Goal: Register for event/course

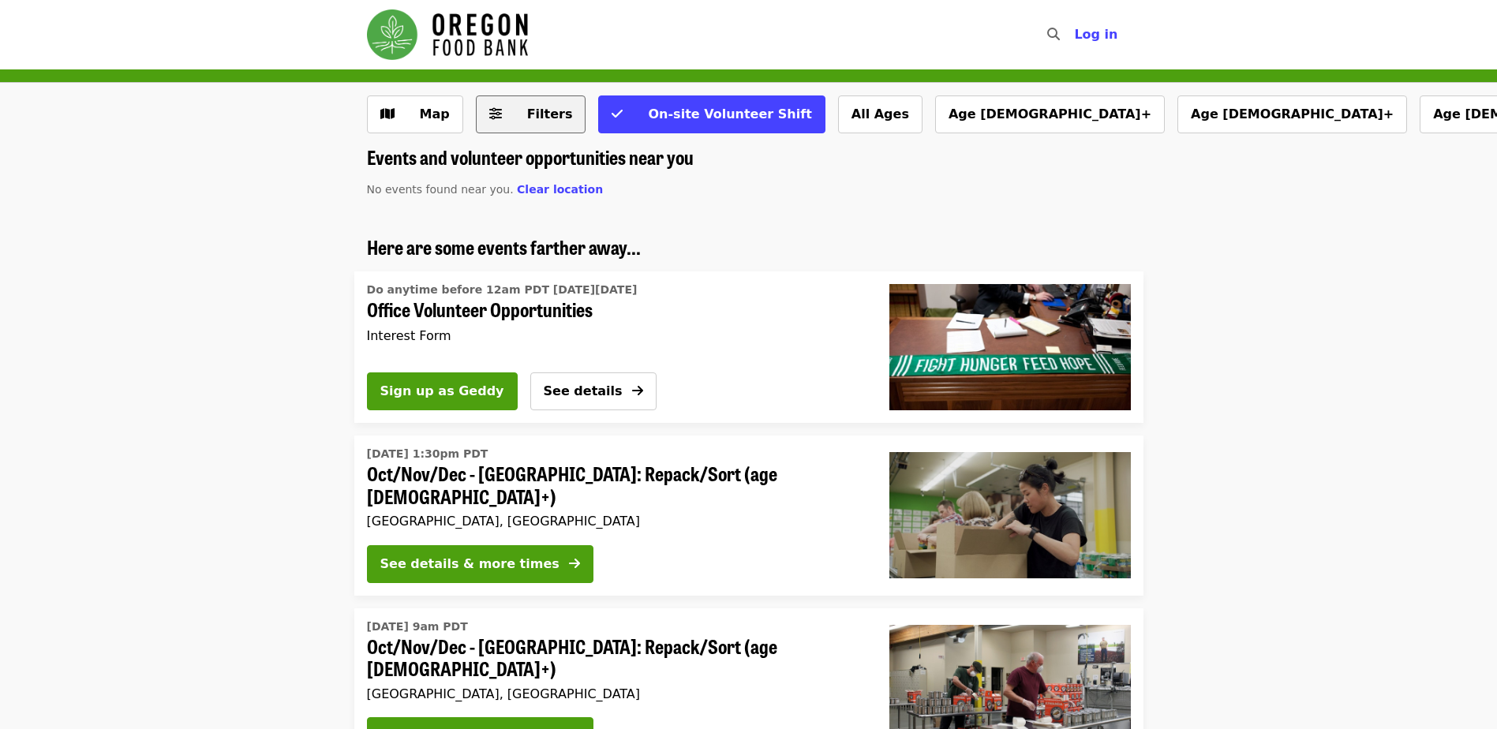
click at [498, 115] on button "Filters" at bounding box center [531, 114] width 110 height 38
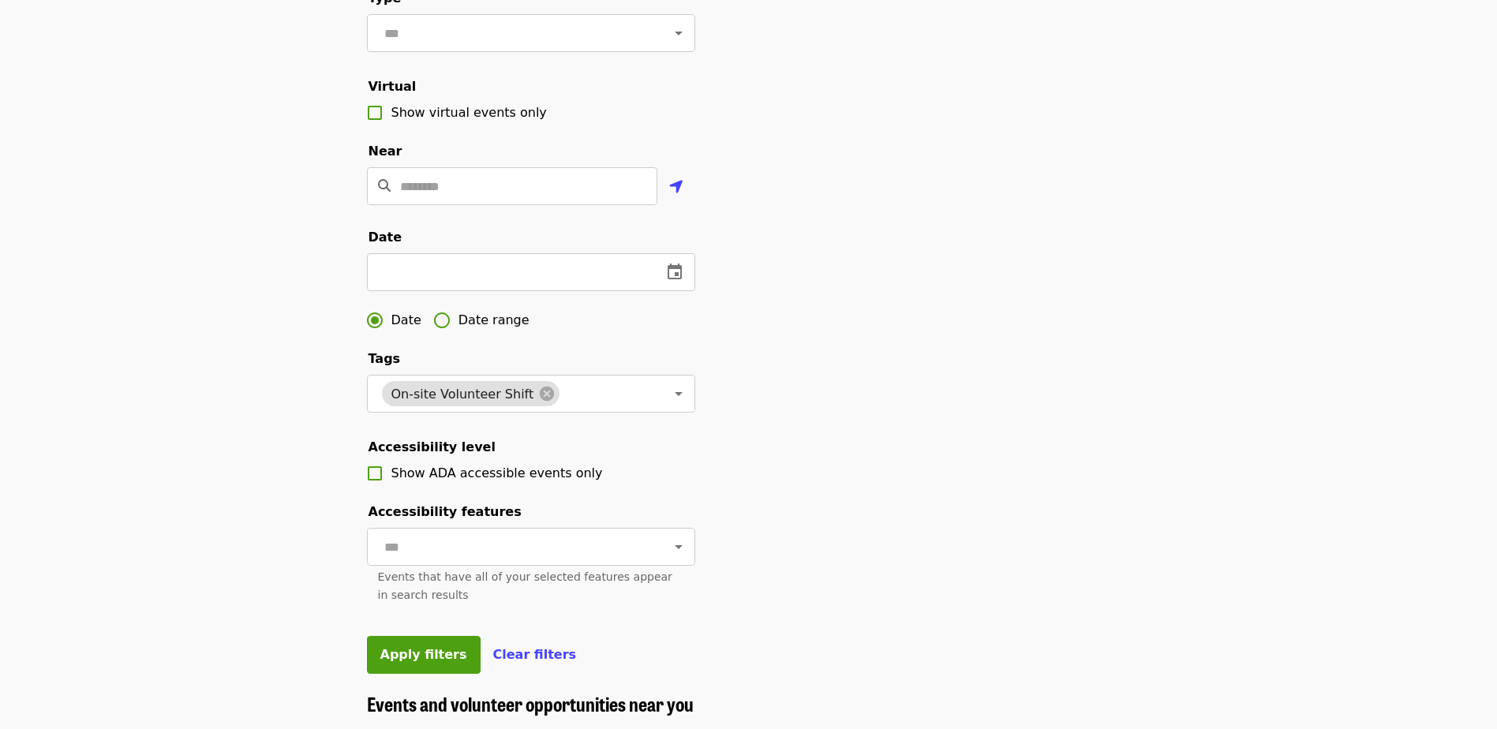
scroll to position [394, 0]
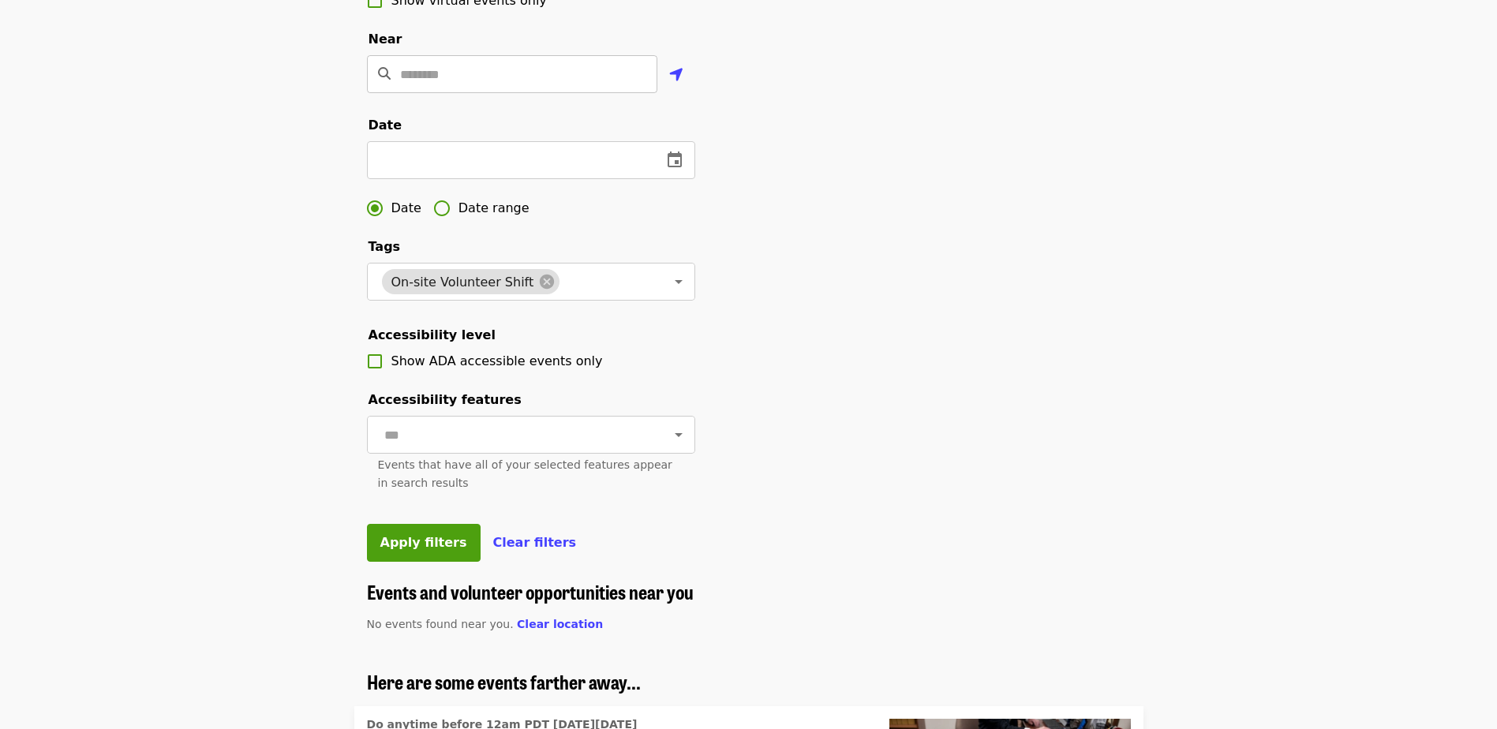
click at [455, 93] on input "Location" at bounding box center [528, 74] width 257 height 38
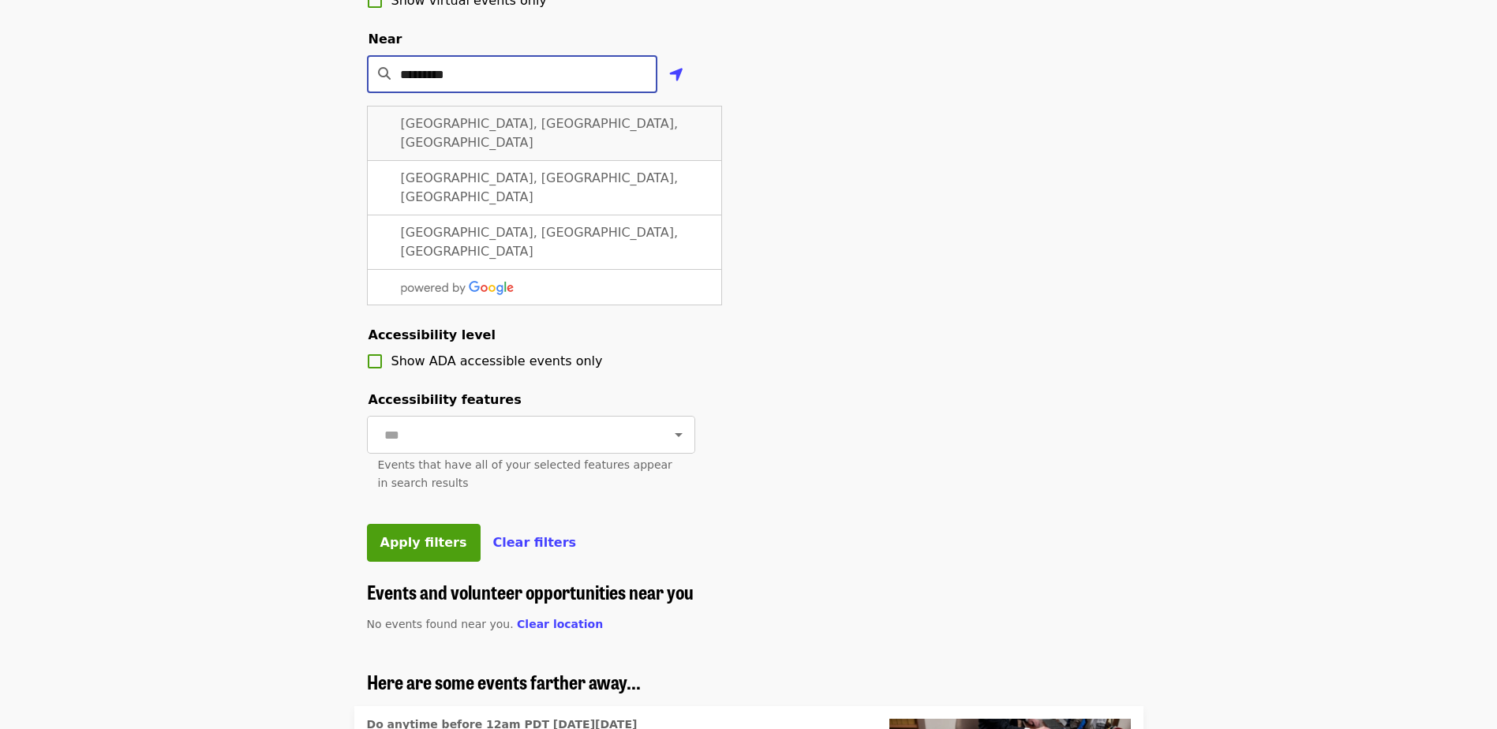
click at [499, 140] on span "[GEOGRAPHIC_DATA], [GEOGRAPHIC_DATA], [GEOGRAPHIC_DATA]" at bounding box center [540, 133] width 278 height 34
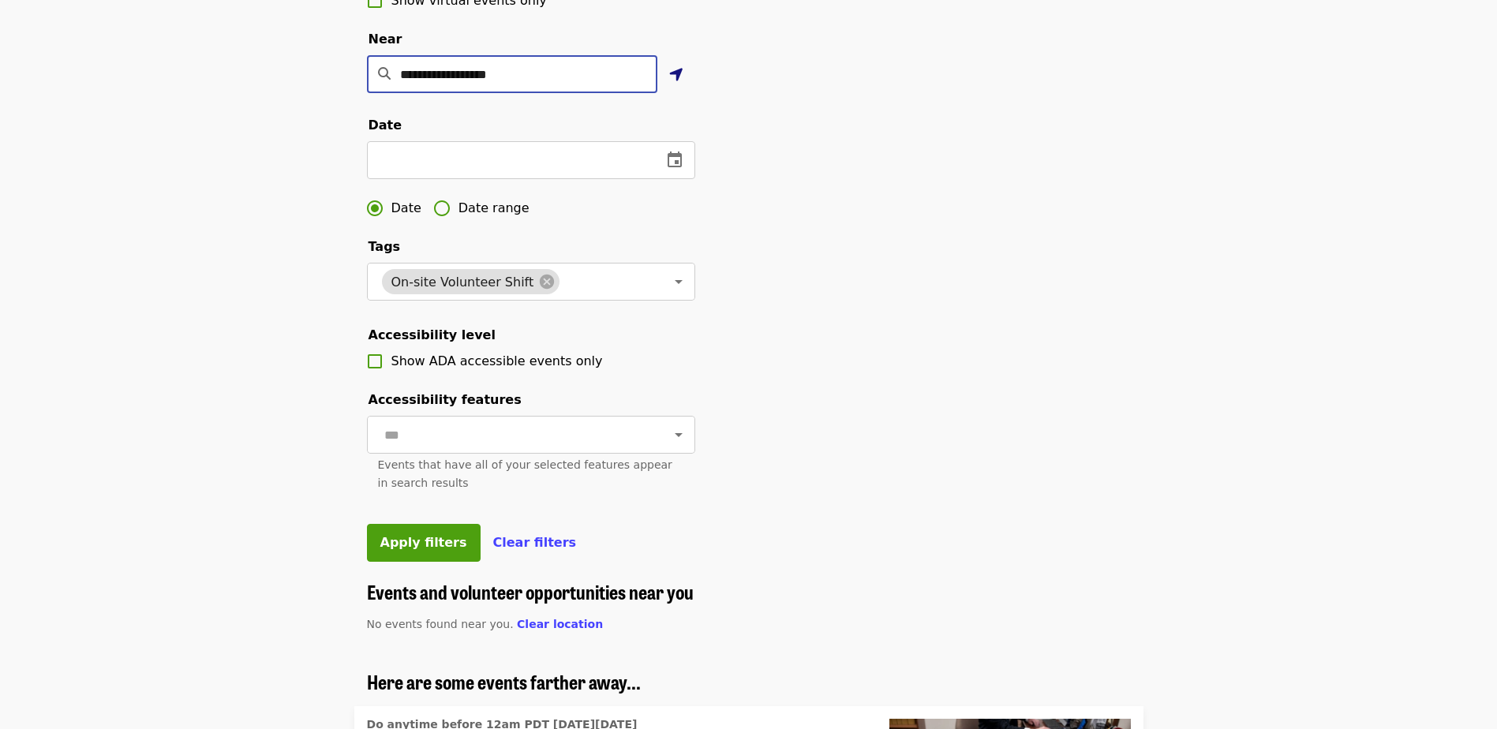
type input "**********"
click at [680, 84] on icon "location-arrow icon" at bounding box center [676, 74] width 14 height 19
type input "**********"
click at [385, 550] on span "Apply filters" at bounding box center [423, 542] width 87 height 15
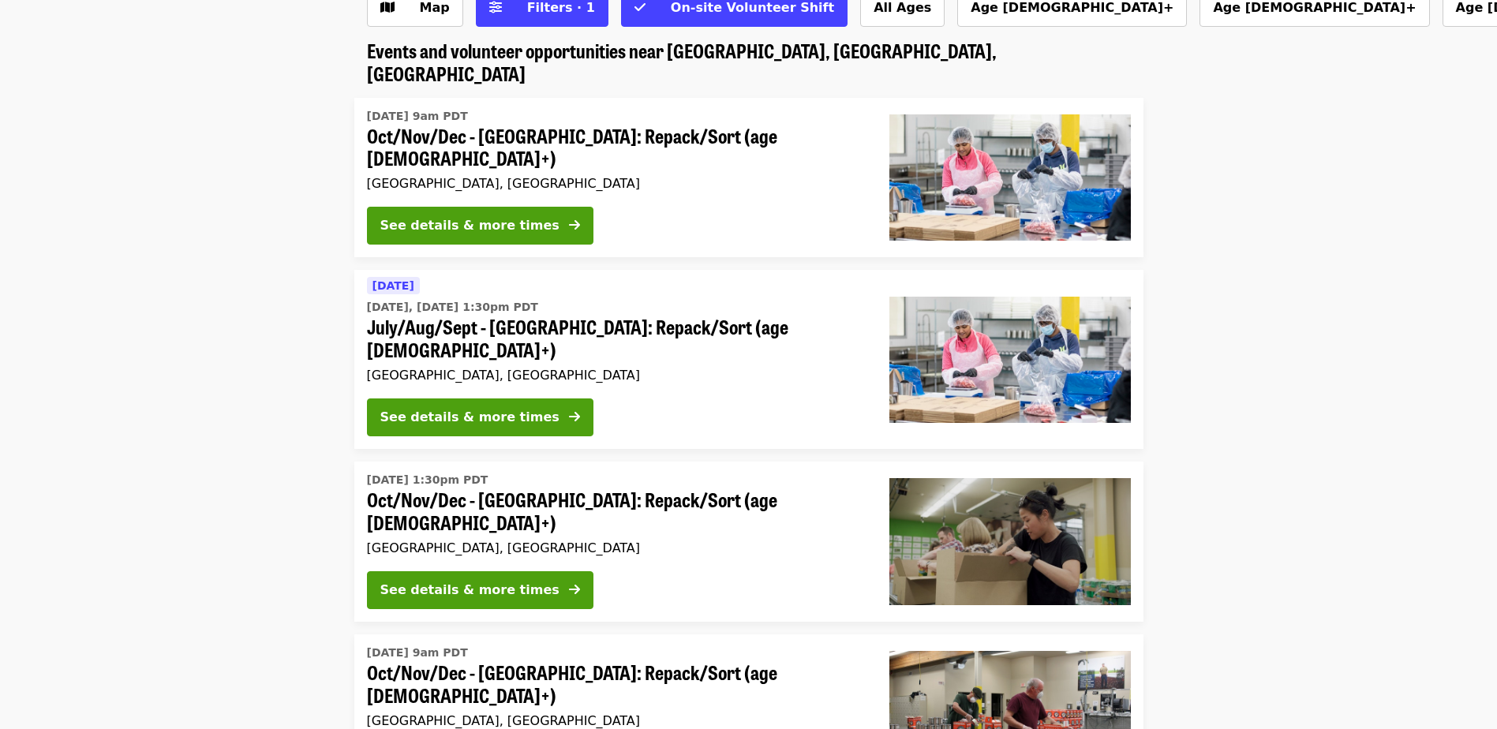
scroll to position [53, 0]
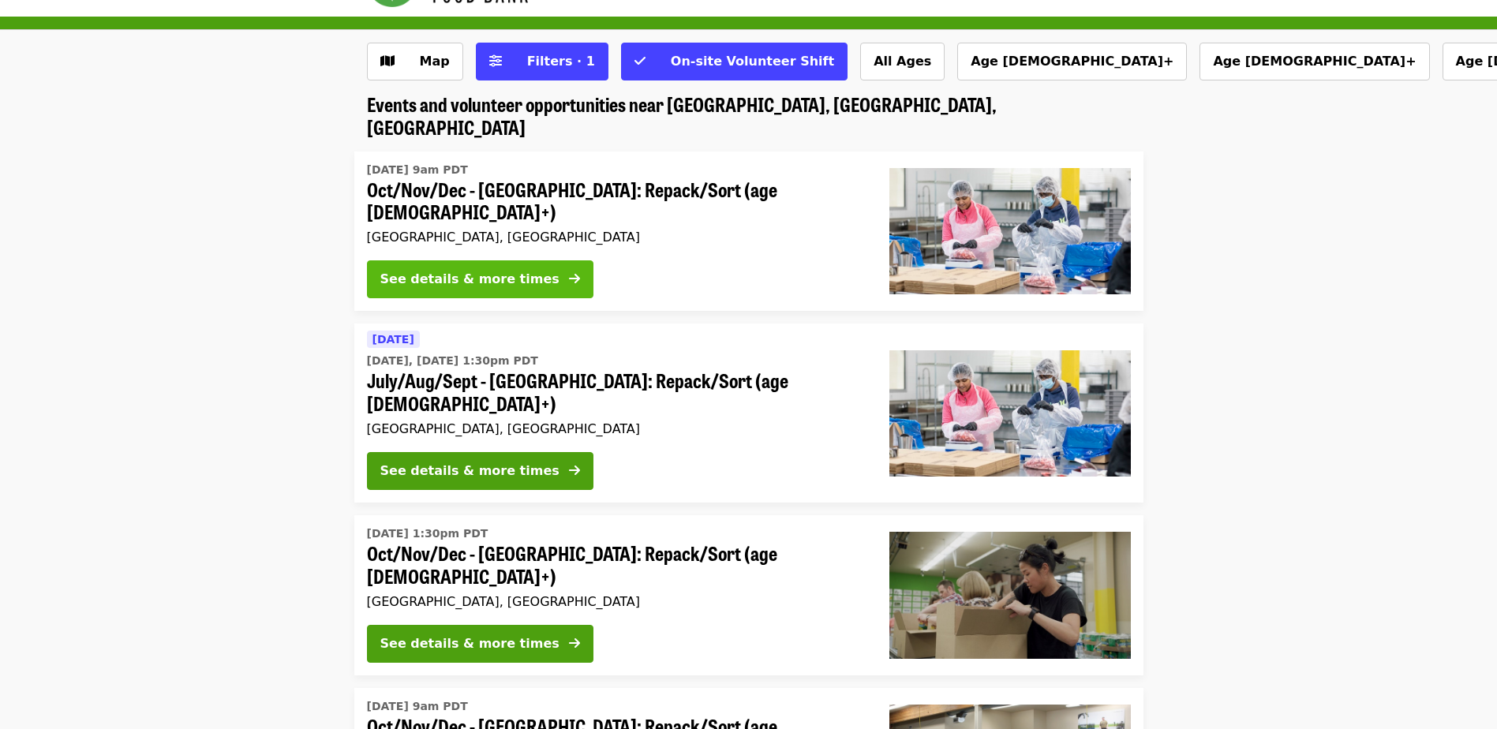
click at [480, 270] on div "See details & more times" at bounding box center [469, 279] width 179 height 19
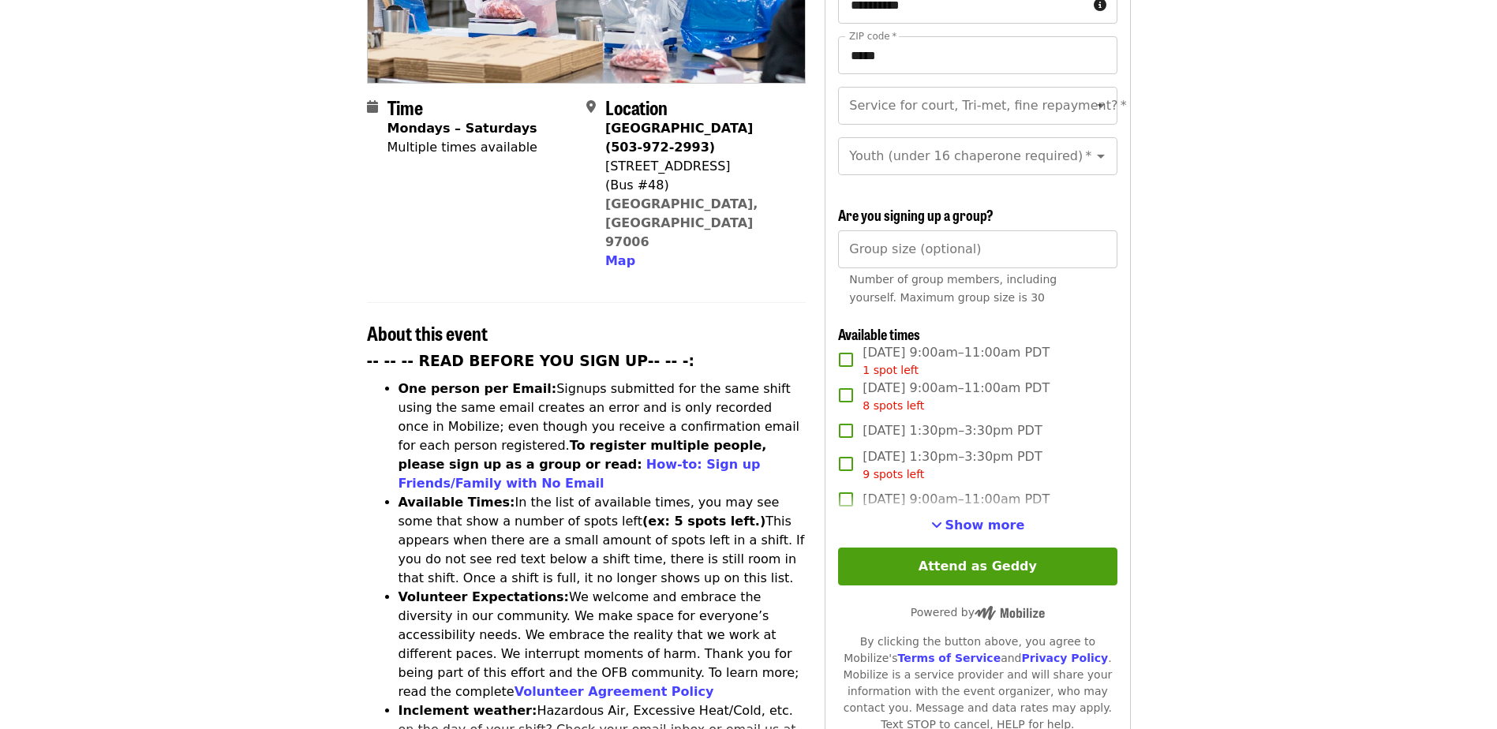
scroll to position [394, 0]
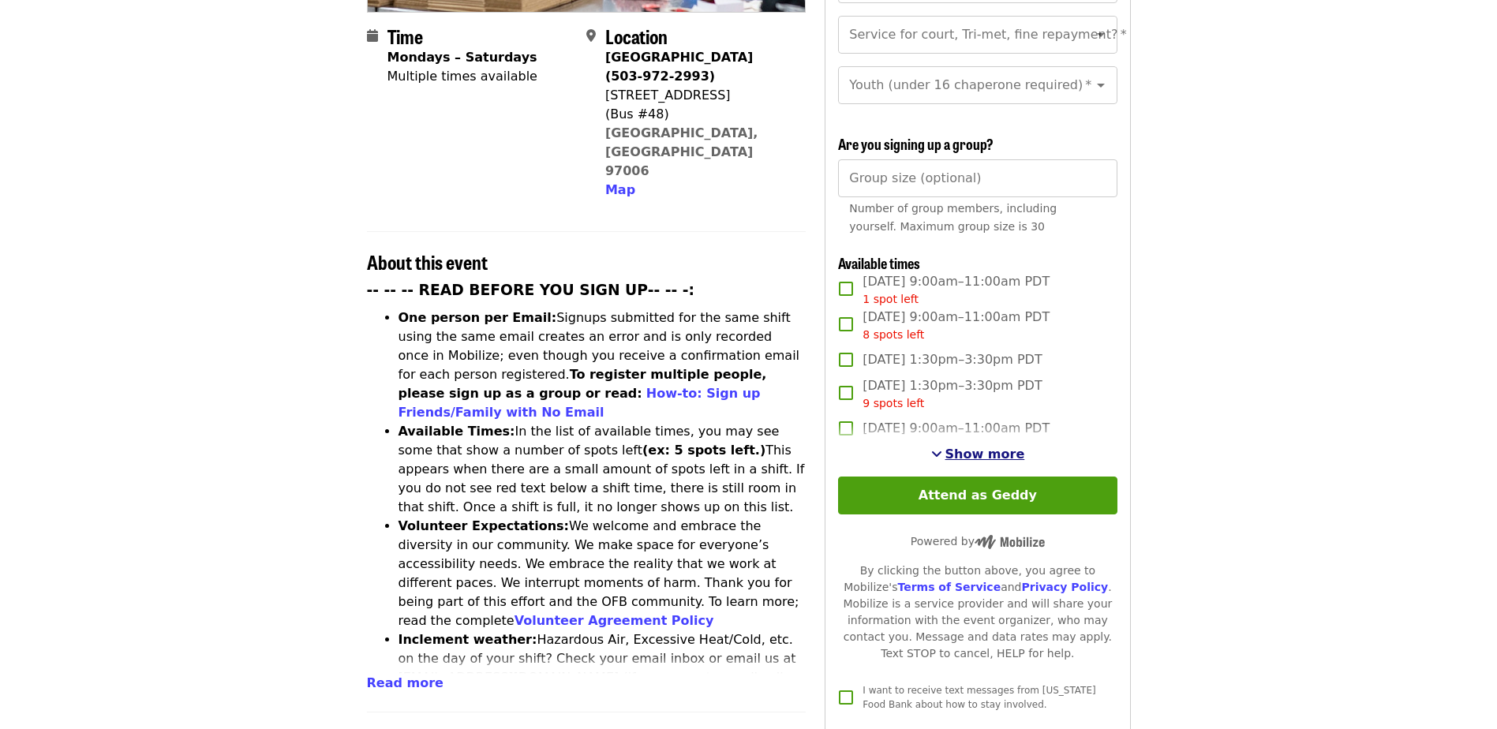
click at [996, 447] on span "Show more" at bounding box center [985, 454] width 80 height 15
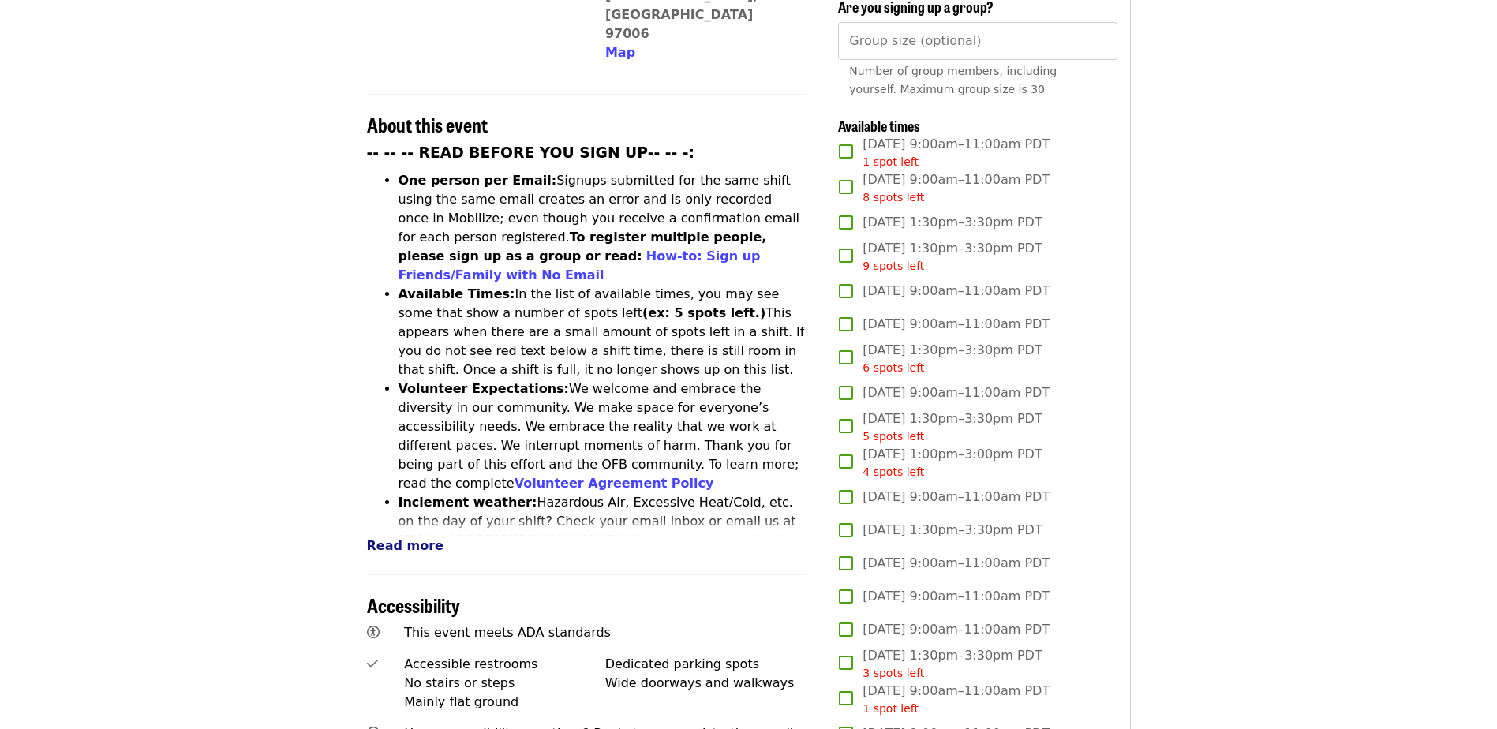
scroll to position [526, 0]
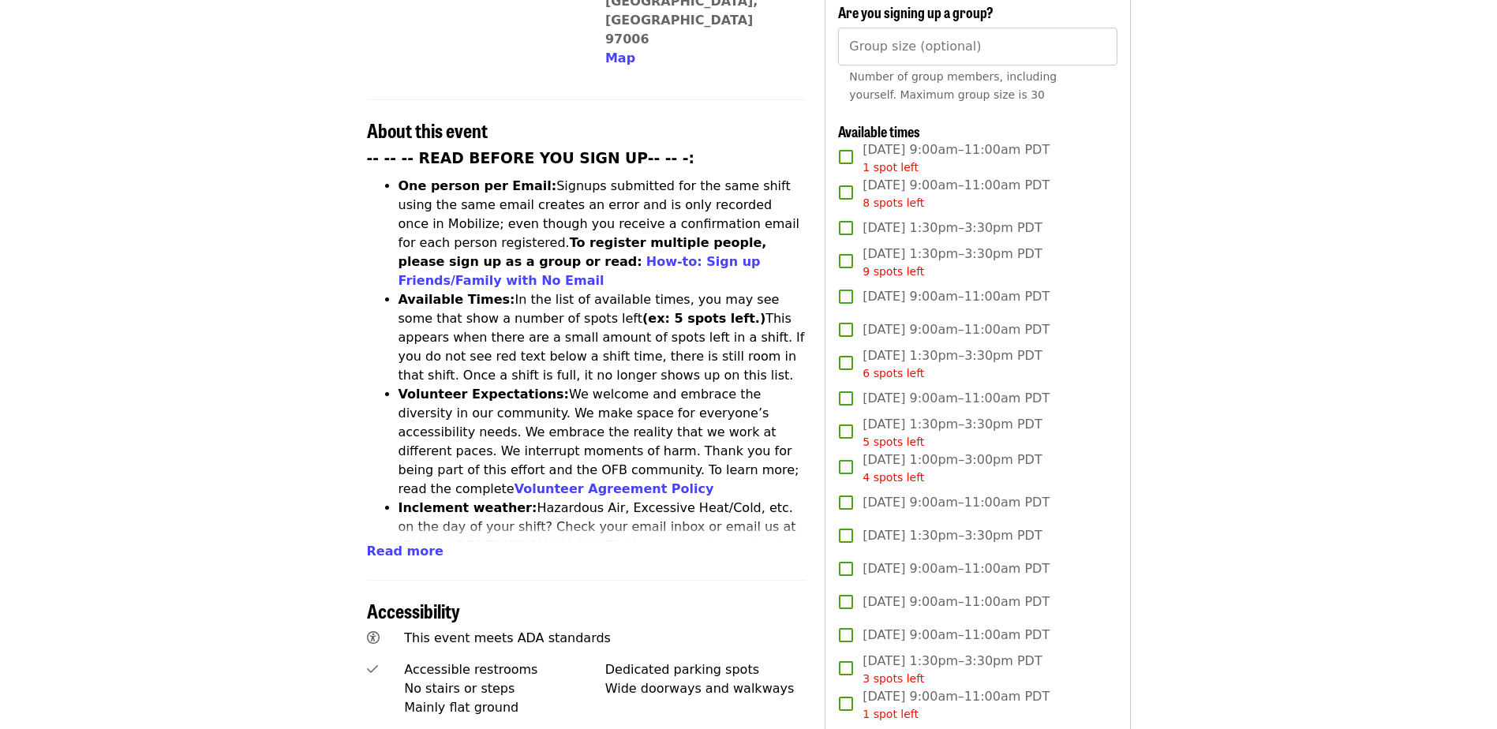
click at [387, 544] on span "Read more" at bounding box center [405, 551] width 77 height 15
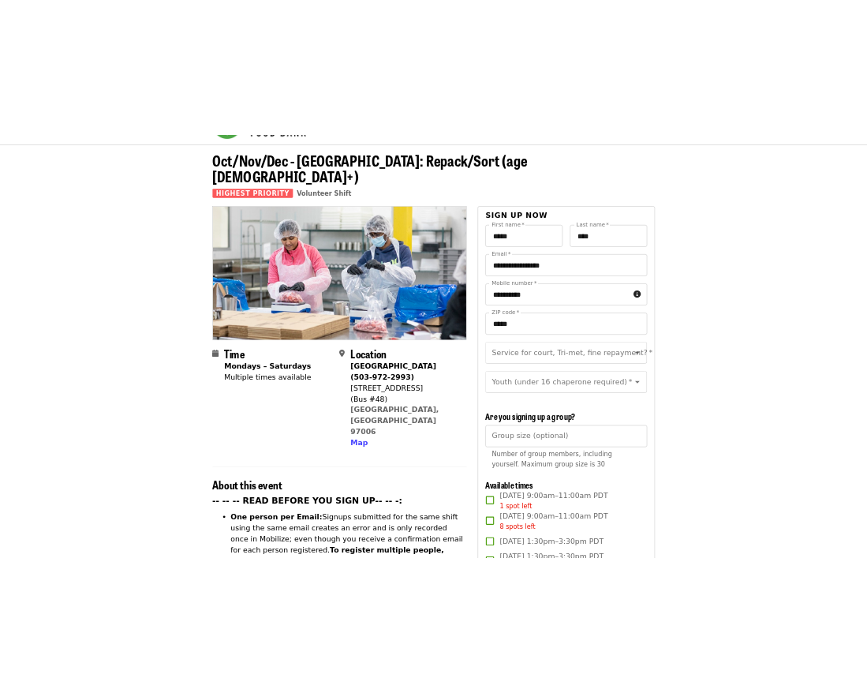
scroll to position [0, 0]
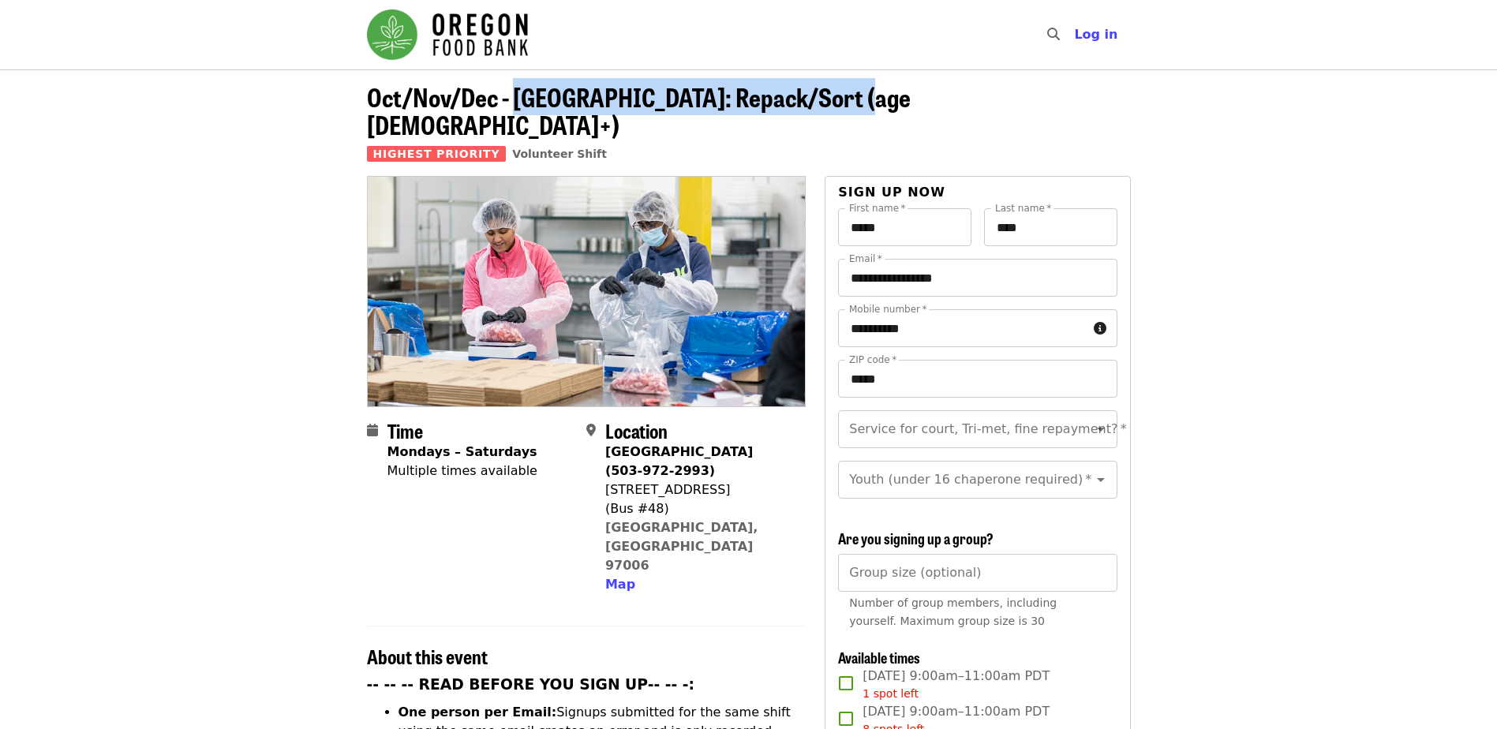
drag, startPoint x: 528, startPoint y: 99, endPoint x: 849, endPoint y: 98, distance: 321.1
click at [849, 98] on header "Oct/Nov/Dec - [GEOGRAPHIC_DATA]: Repack/Sort (age [DEMOGRAPHIC_DATA]+) Highest …" at bounding box center [749, 129] width 764 height 93
copy span "[GEOGRAPHIC_DATA]: Repack/Sort (age [DEMOGRAPHIC_DATA]+)"
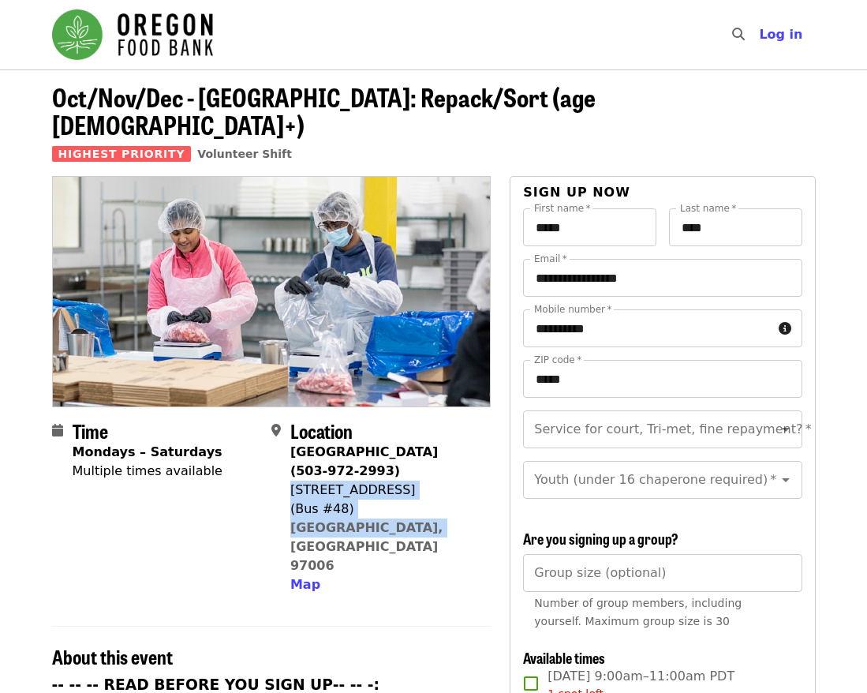
drag, startPoint x: 424, startPoint y: 501, endPoint x: 290, endPoint y: 465, distance: 139.5
click at [290, 465] on div "[GEOGRAPHIC_DATA] (503-972-2993) [STREET_ADDRESS] Map" at bounding box center [384, 518] width 188 height 151
copy span "[STREET_ADDRESS]"
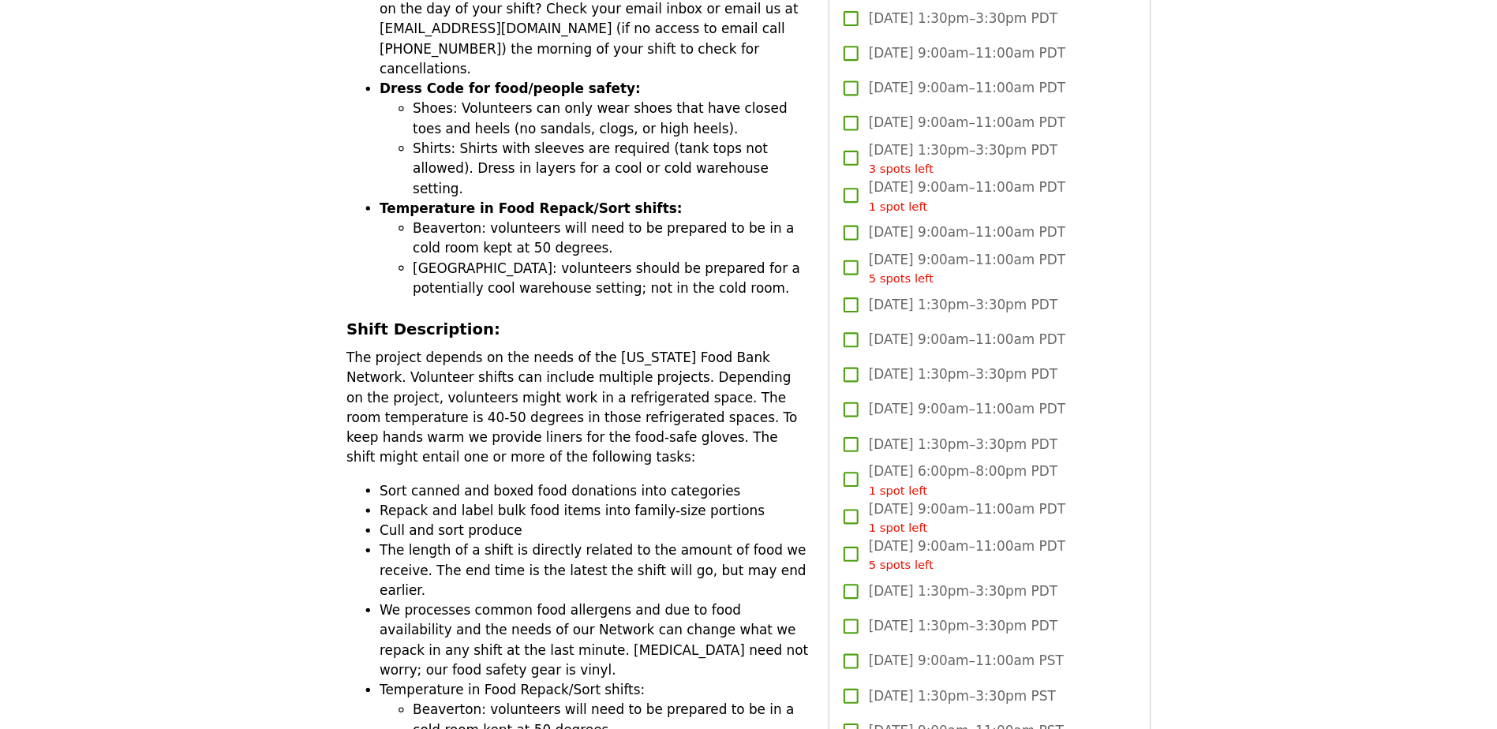
scroll to position [1078, 0]
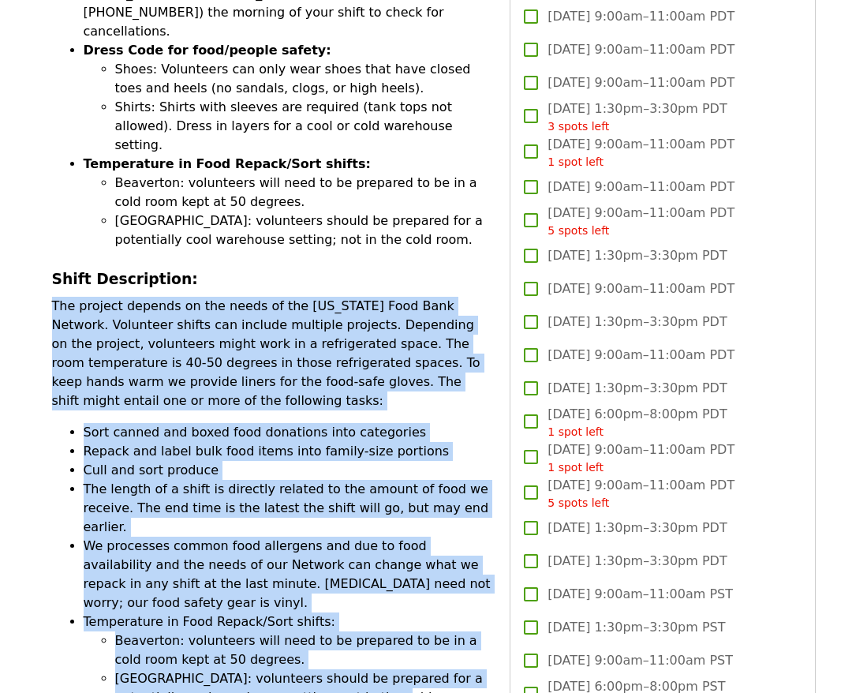
drag, startPoint x: 50, startPoint y: 182, endPoint x: 343, endPoint y: 542, distance: 463.8
copy div "The project depends on the needs of the [US_STATE] Food Bank Network. Volunteer…"
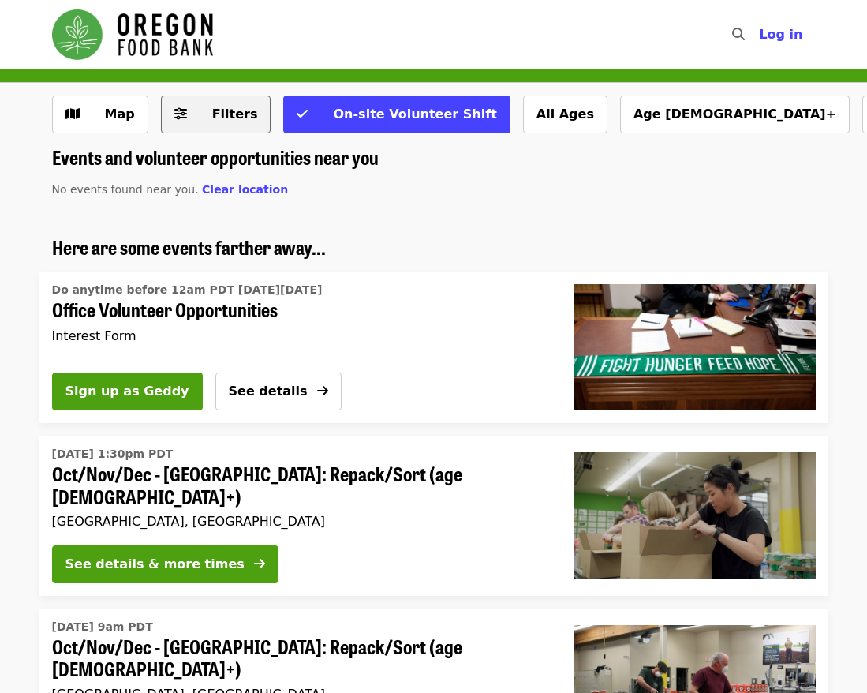
click at [223, 114] on span "Filters" at bounding box center [235, 114] width 46 height 15
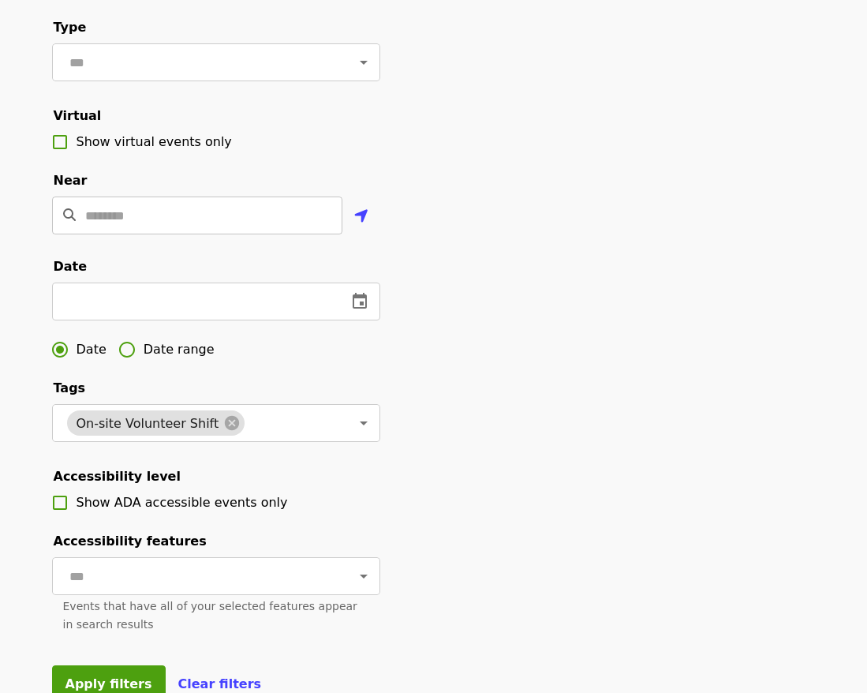
scroll to position [290, 0]
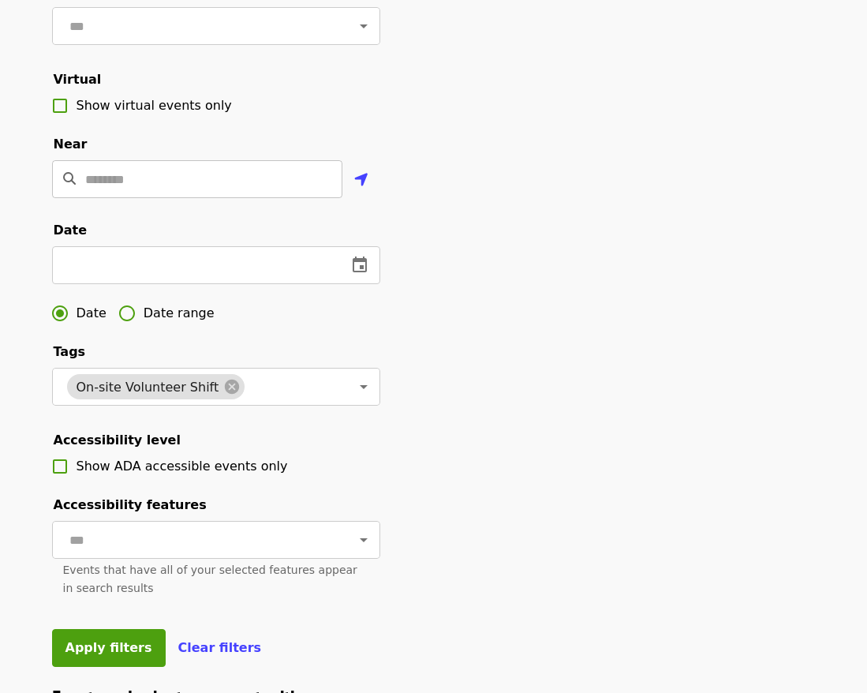
click at [196, 194] on input "Location" at bounding box center [213, 179] width 257 height 38
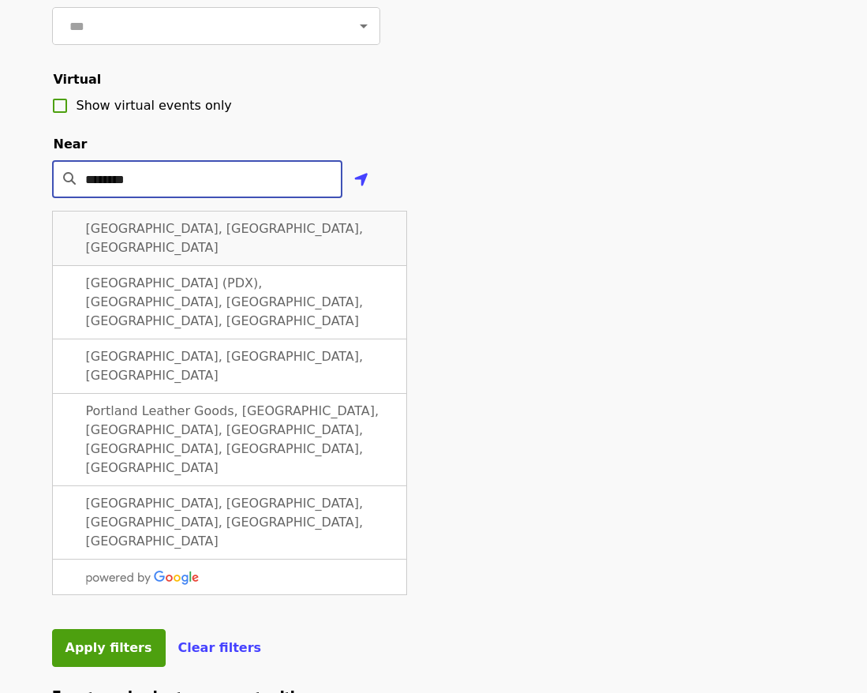
click at [199, 245] on div "[GEOGRAPHIC_DATA], [GEOGRAPHIC_DATA], [GEOGRAPHIC_DATA]" at bounding box center [229, 238] width 355 height 55
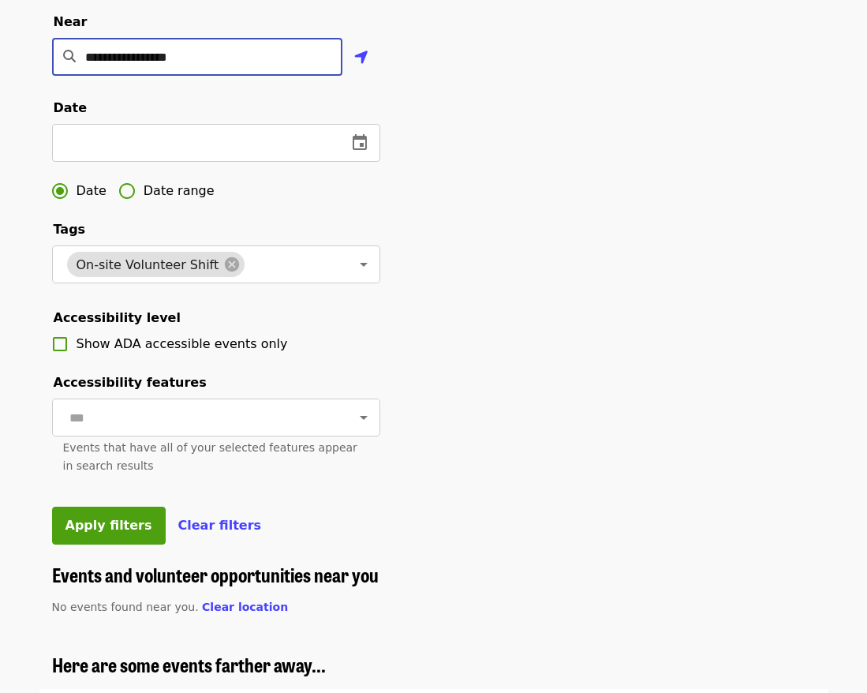
scroll to position [447, 0]
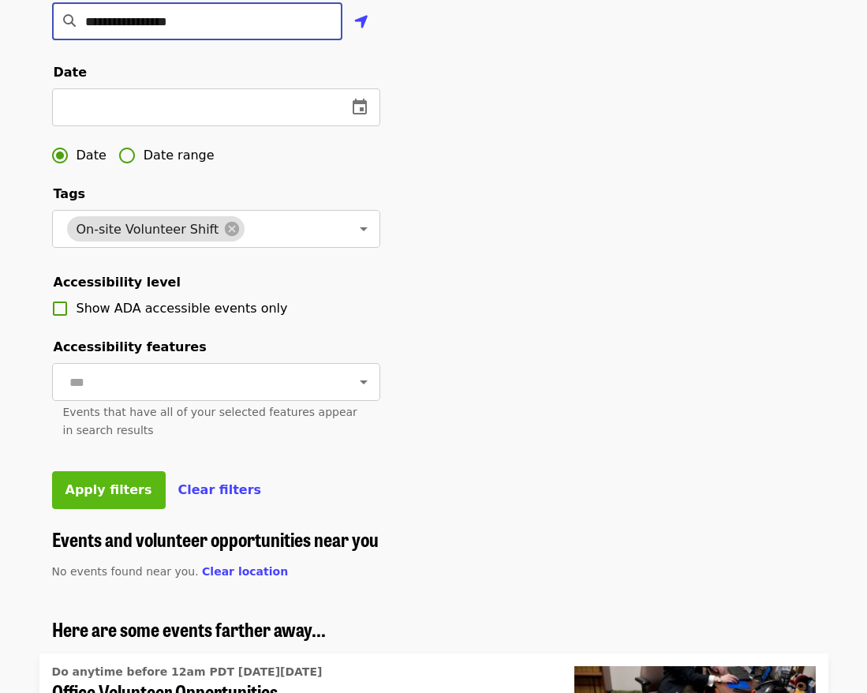
type input "**********"
click at [84, 497] on span "Apply filters" at bounding box center [108, 489] width 87 height 15
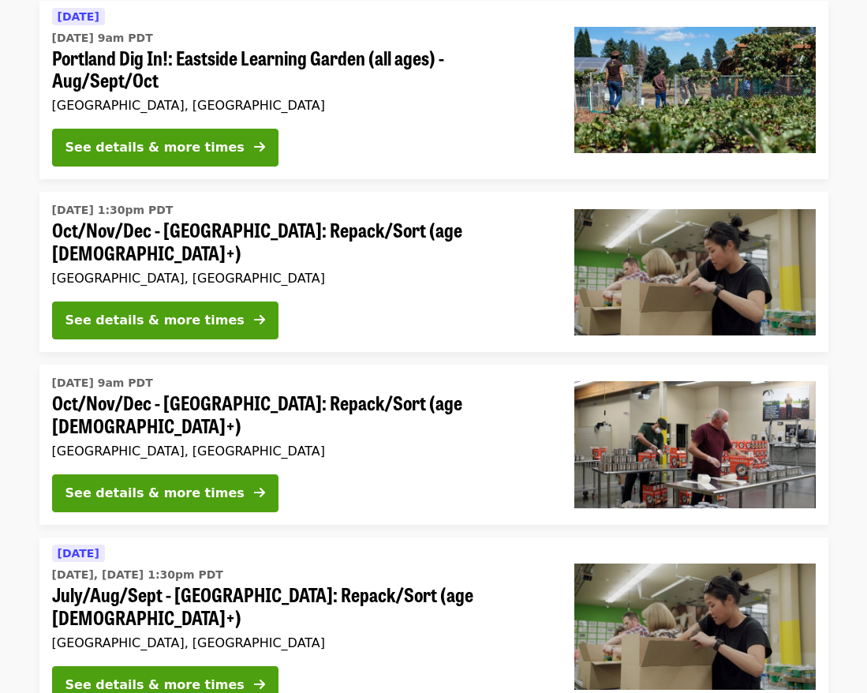
scroll to position [132, 0]
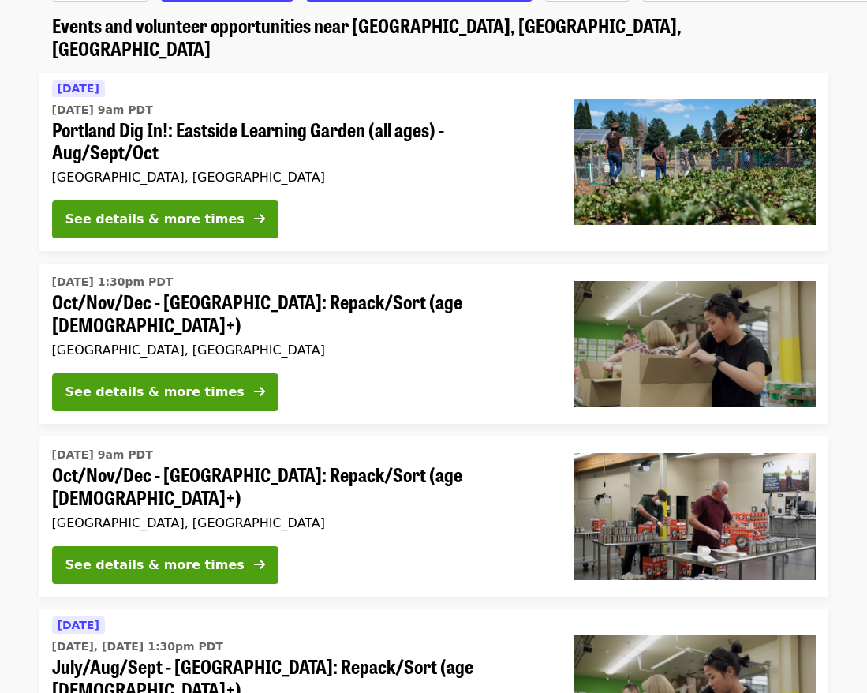
click at [221, 290] on span "Oct/Nov/Dec - [GEOGRAPHIC_DATA]: Repack/Sort (age [DEMOGRAPHIC_DATA]+)" at bounding box center [300, 313] width 497 height 46
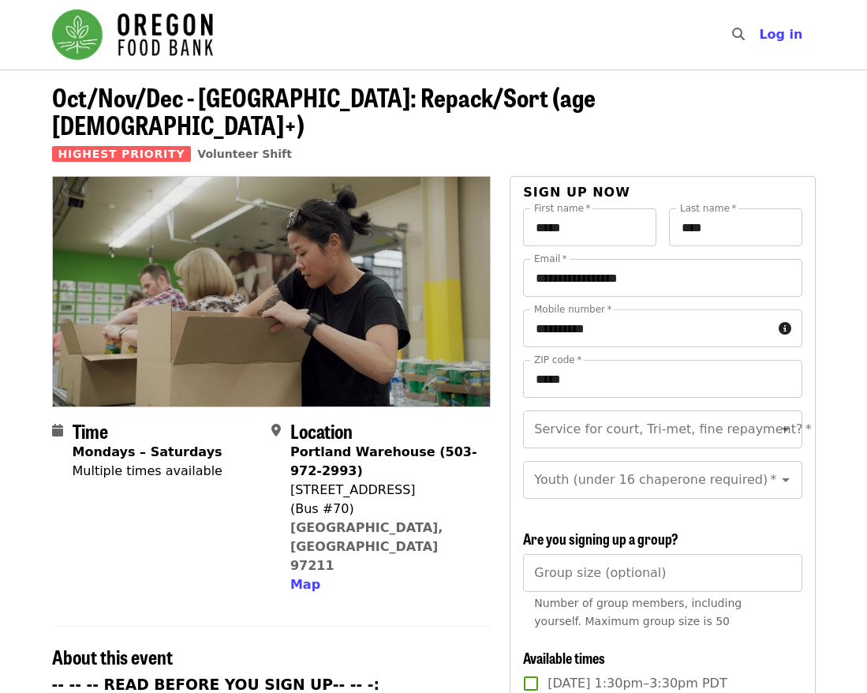
click at [575, 92] on header "Oct/Nov/Dec - Portland: Repack/Sort (age 8+) Highest Priority Volunteer Shift" at bounding box center [434, 129] width 764 height 93
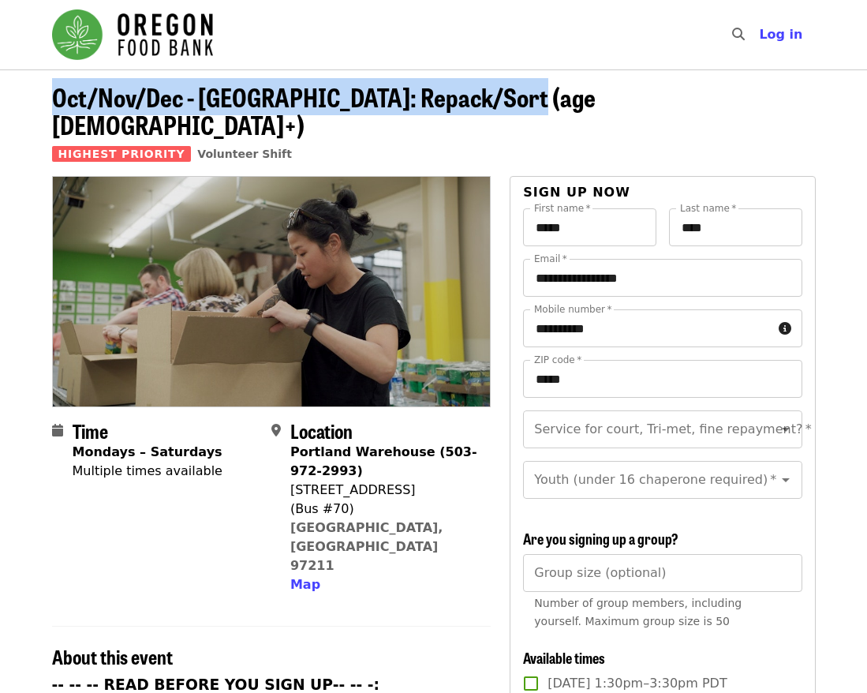
drag, startPoint x: 521, startPoint y: 99, endPoint x: 39, endPoint y: 97, distance: 482.0
click at [39, 97] on div "Oct/Nov/Dec - Portland: Repack/Sort (age 8+) Highest Priority Volunteer Shift" at bounding box center [433, 129] width 789 height 93
copy span "Oct/Nov/Dec - [GEOGRAPHIC_DATA]: Repack/Sort (age [DEMOGRAPHIC_DATA]+)"
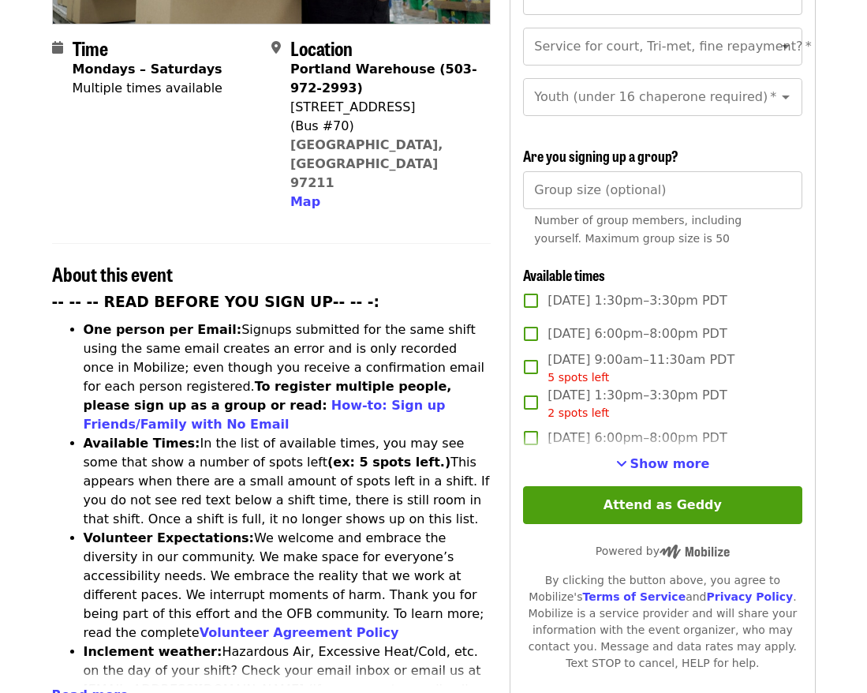
scroll to position [394, 0]
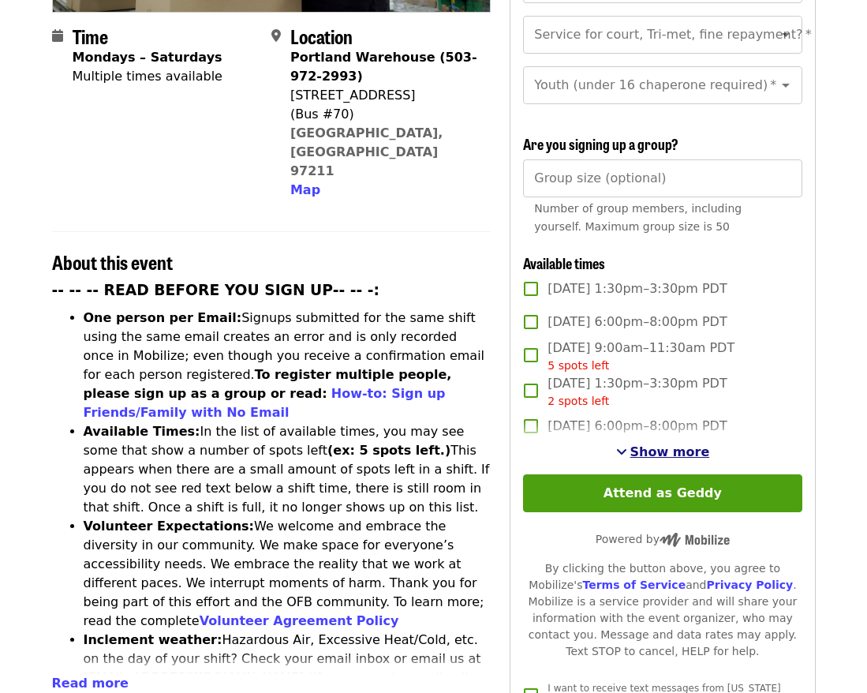
click at [684, 450] on span "Show more" at bounding box center [670, 451] width 80 height 15
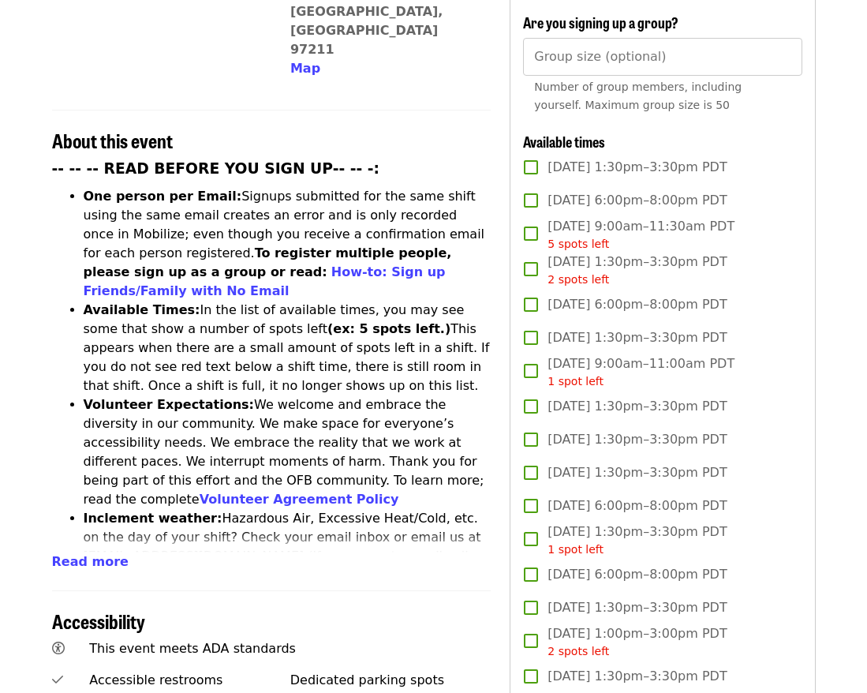
scroll to position [526, 0]
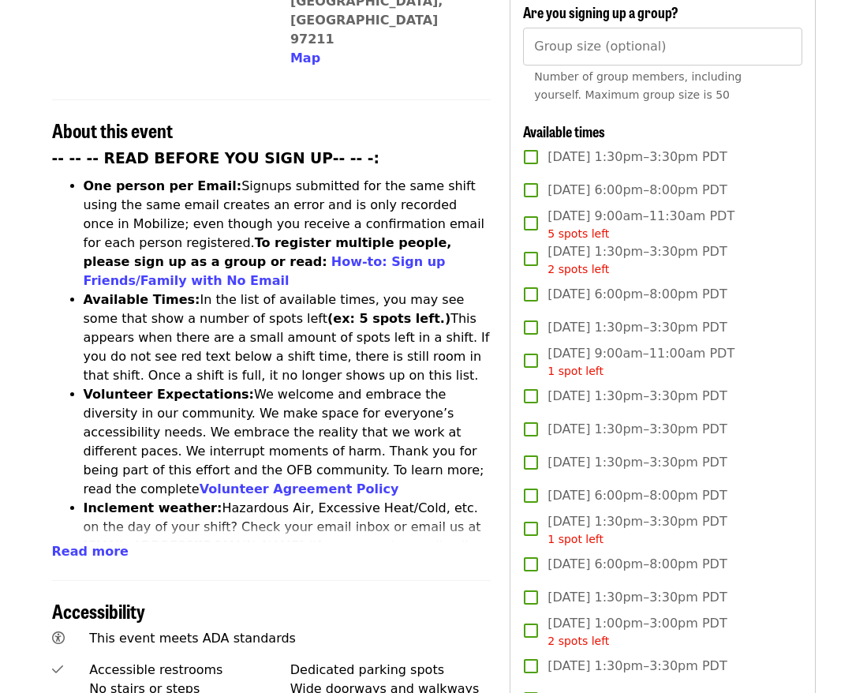
click at [544, 390] on label "Mon, Oct 6, 1:30pm–3:30pm PDT" at bounding box center [651, 395] width 275 height 33
copy span "Mon, Oct 6, 1:30pm–3:30pm PDT"
click at [753, 423] on label "[DATE] 1:30pm–3:30pm PDT" at bounding box center [651, 429] width 275 height 33
click at [523, 421] on label "[DATE] 1:30pm–3:30pm PDT" at bounding box center [651, 429] width 275 height 33
copy span "[DATE] 1:30pm–3:30pm PDT"
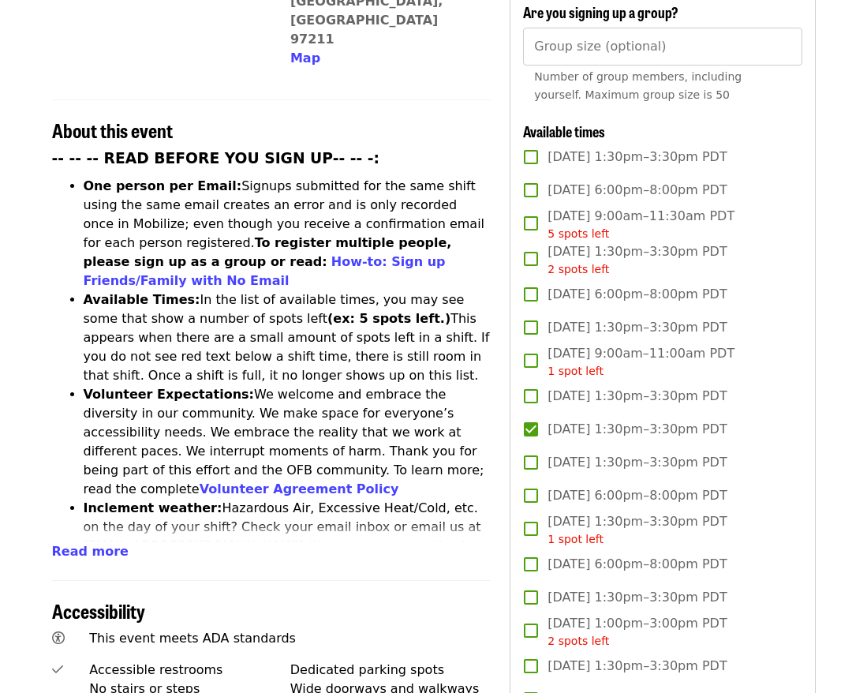
click at [749, 465] on label "Wed, Oct 8, 1:30pm–3:30pm PDT" at bounding box center [651, 462] width 275 height 33
click at [538, 454] on label "Wed, Oct 8, 1:30pm–3:30pm PDT" at bounding box center [651, 462] width 275 height 33
copy span "Wed, Oct 8, 1:30pm–3:30pm PDT"
drag, startPoint x: 754, startPoint y: 492, endPoint x: 553, endPoint y: 494, distance: 201.2
click at [553, 494] on label "Wed, Oct 8, 6:00pm–8:00pm PDT" at bounding box center [651, 495] width 275 height 33
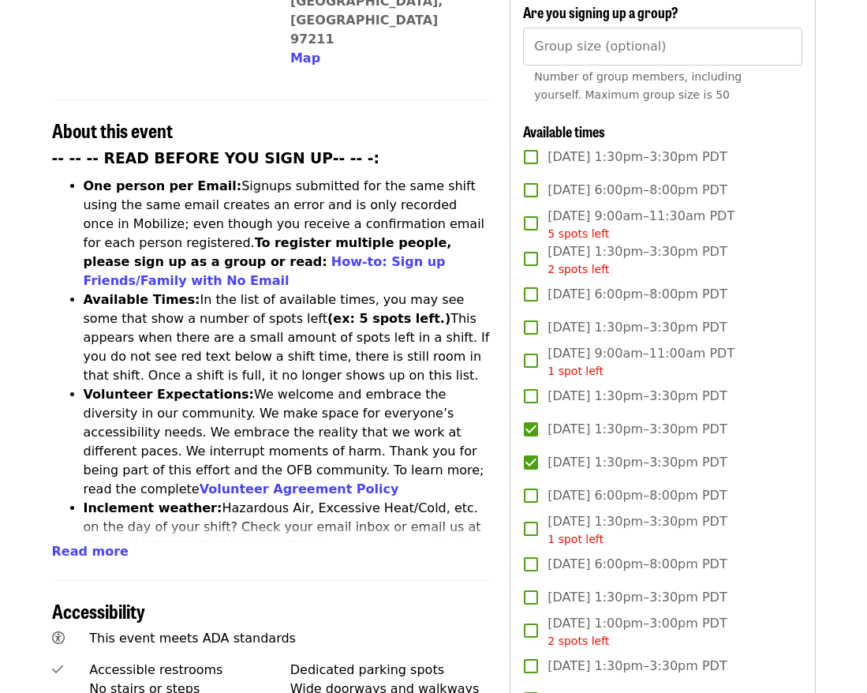
copy span "Wed, Oct 8, 6:00pm–8:00pm PDT"
click at [545, 210] on label "Thu, Oct 2, 9:00am–11:30am PDT 5 spots left" at bounding box center [651, 225] width 275 height 36
copy span "Thu, Oct 2, 9:00am–11:30am PDT"
click at [540, 253] on label "Thu, Oct 2, 1:30pm–3:30pm PDT 2 spots left" at bounding box center [651, 260] width 275 height 36
copy span "[DATE] 1:30pm–3:30pm PDT"
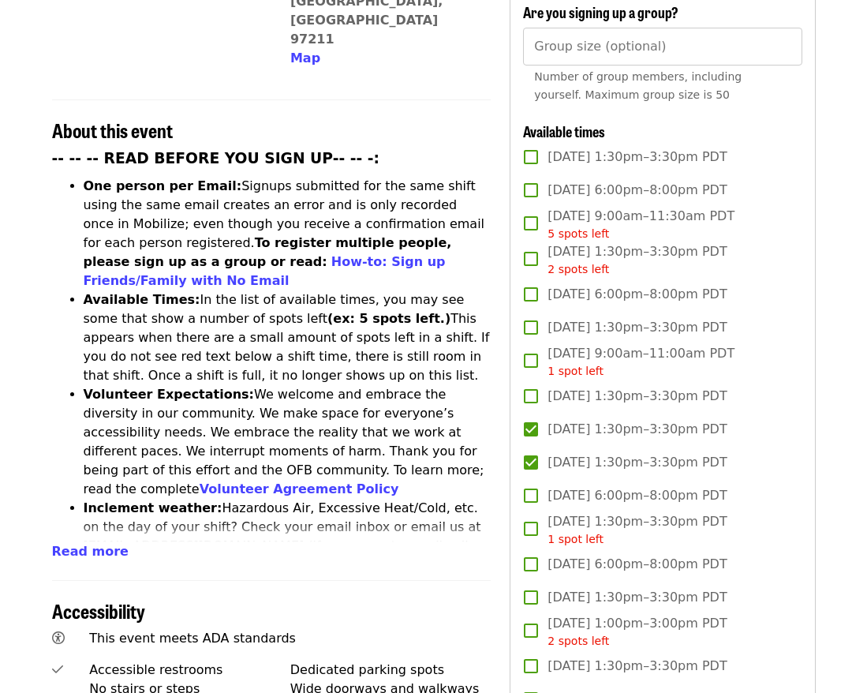
drag, startPoint x: 729, startPoint y: 289, endPoint x: 550, endPoint y: 283, distance: 179.2
click at [550, 283] on label "Thu, Oct 2, 6:00pm–8:00pm PDT" at bounding box center [651, 294] width 275 height 33
copy span "Thu, Oct 2, 6:00pm–8:00pm PDT"
click at [543, 328] on label "[DATE] 1:30pm–3:30pm PDT" at bounding box center [651, 327] width 275 height 33
copy span "[DATE] 1:30pm–3:30pm PDT"
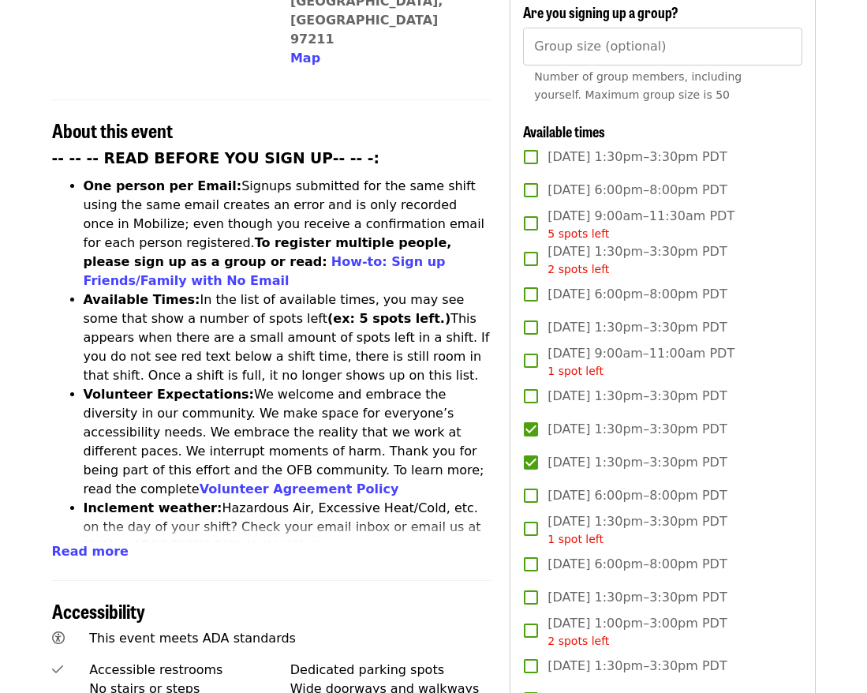
drag, startPoint x: 731, startPoint y: 348, endPoint x: 550, endPoint y: 356, distance: 181.6
click at [550, 356] on label "Sat, Oct 4, 9:00am–11:00am PDT 1 spot left" at bounding box center [651, 362] width 275 height 36
copy span "Sat, Oct 4, 9:00am–11:00am PDT"
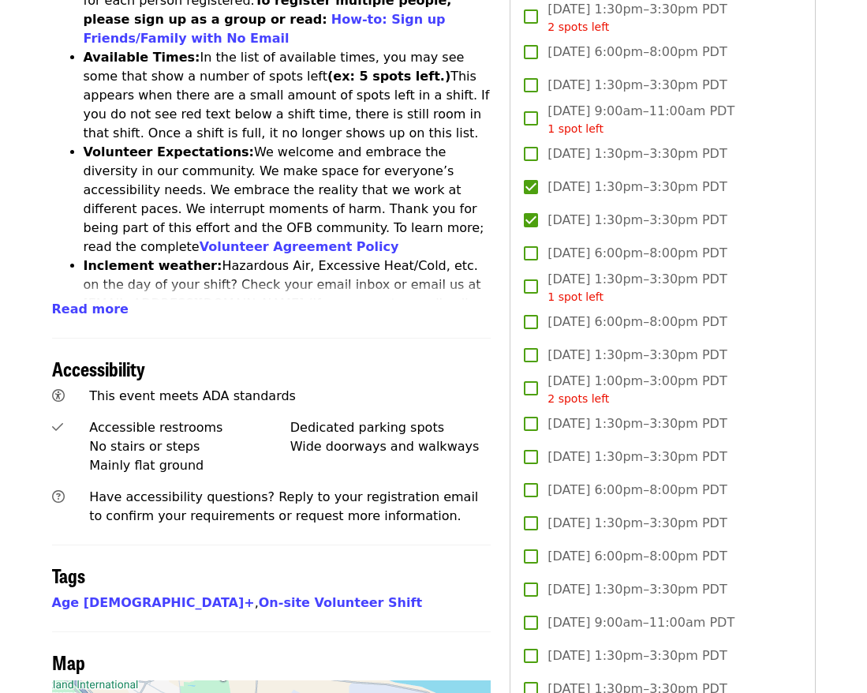
scroll to position [789, 0]
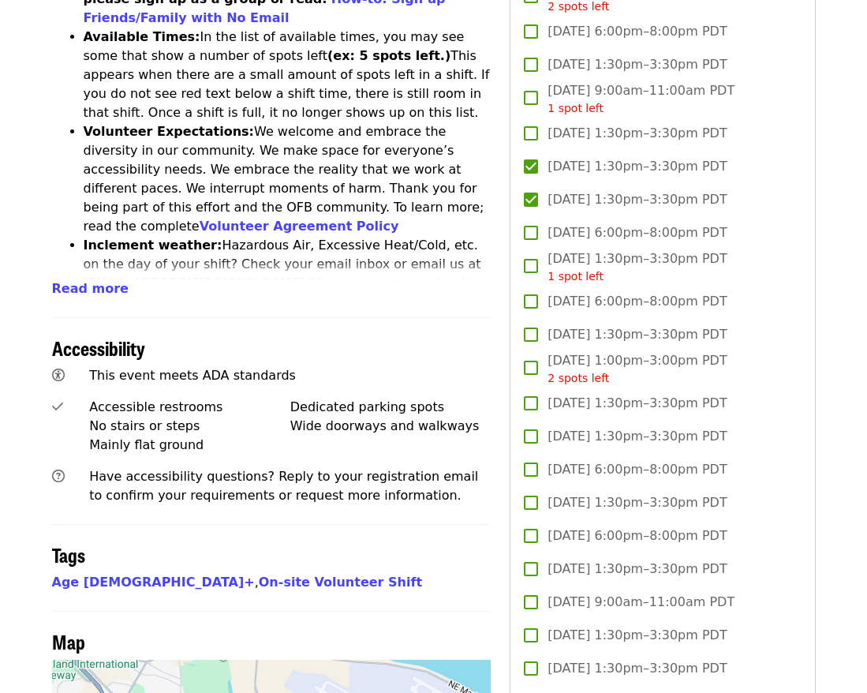
drag, startPoint x: 739, startPoint y: 357, endPoint x: 550, endPoint y: 355, distance: 189.4
click at [550, 355] on label "Sat, Oct 11, 1:00pm–3:00pm PDT 2 spots left" at bounding box center [651, 369] width 275 height 36
click at [548, 459] on label "Tue, Oct 14, 6:00pm–8:00pm PDT" at bounding box center [651, 469] width 275 height 33
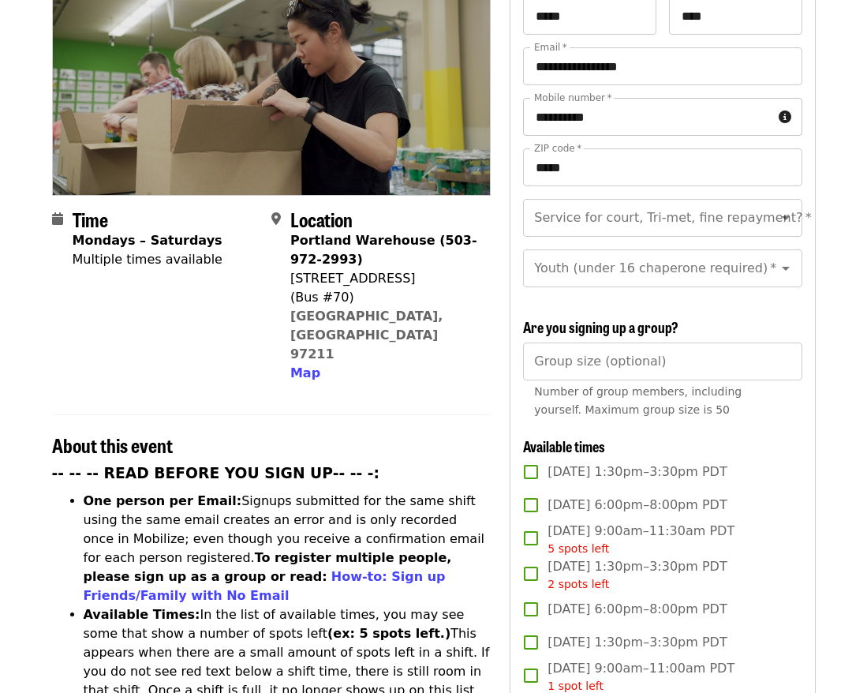
scroll to position [218, 0]
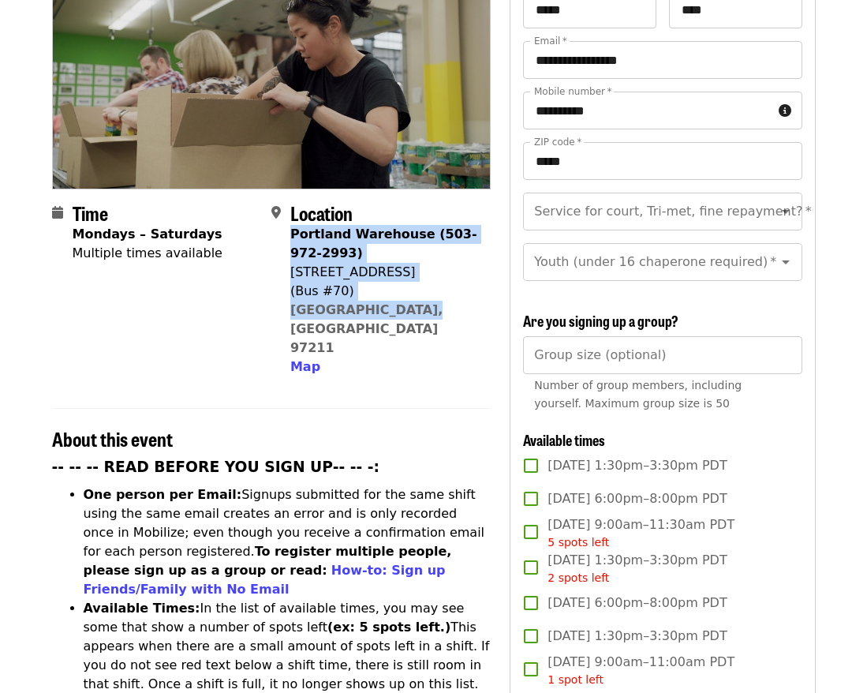
drag, startPoint x: 413, startPoint y: 286, endPoint x: 291, endPoint y: 207, distance: 145.5
click at [291, 225] on div "Portland Warehouse (503-972-2993) 7900 NE 33rd Dr (Bus #70) Portland, OR 97211 …" at bounding box center [384, 300] width 188 height 151
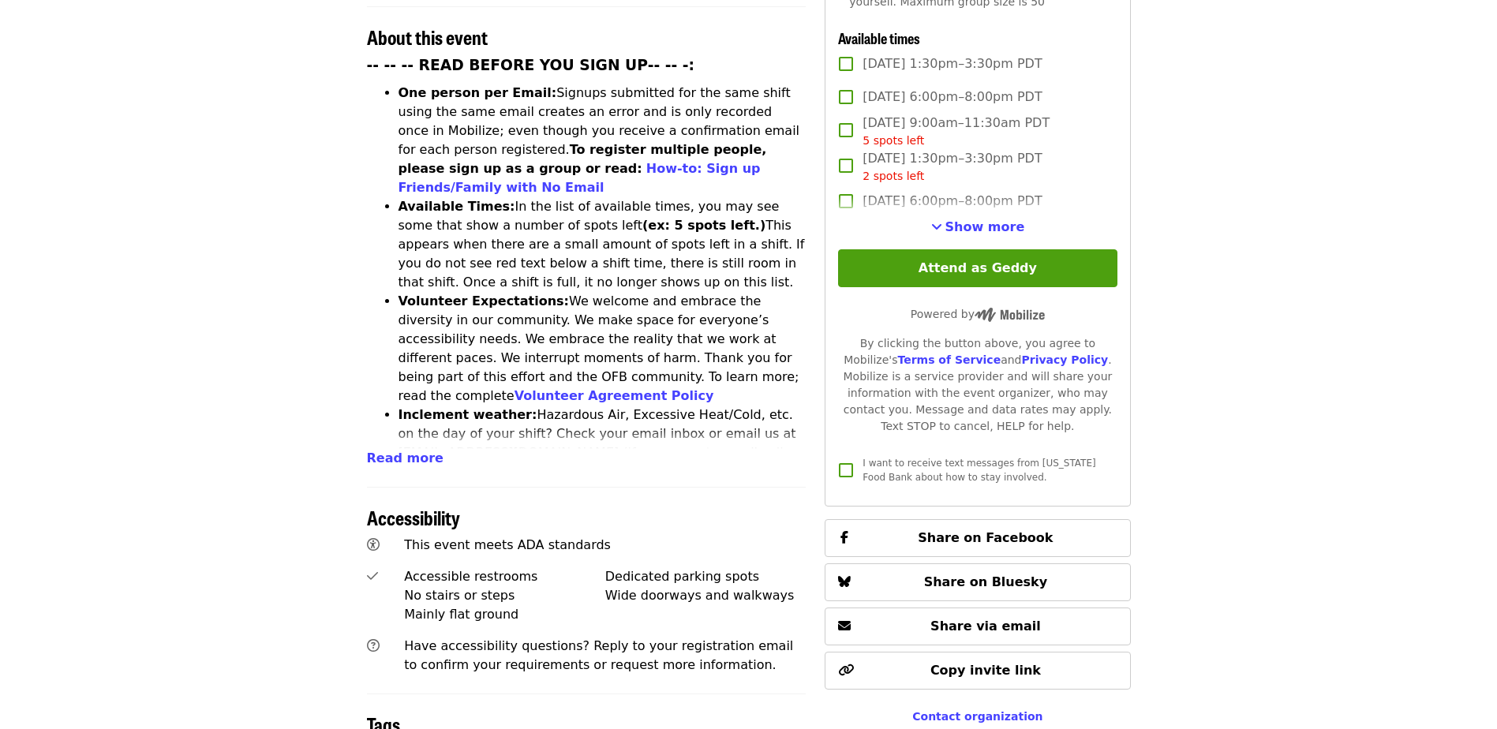
scroll to position [631, 0]
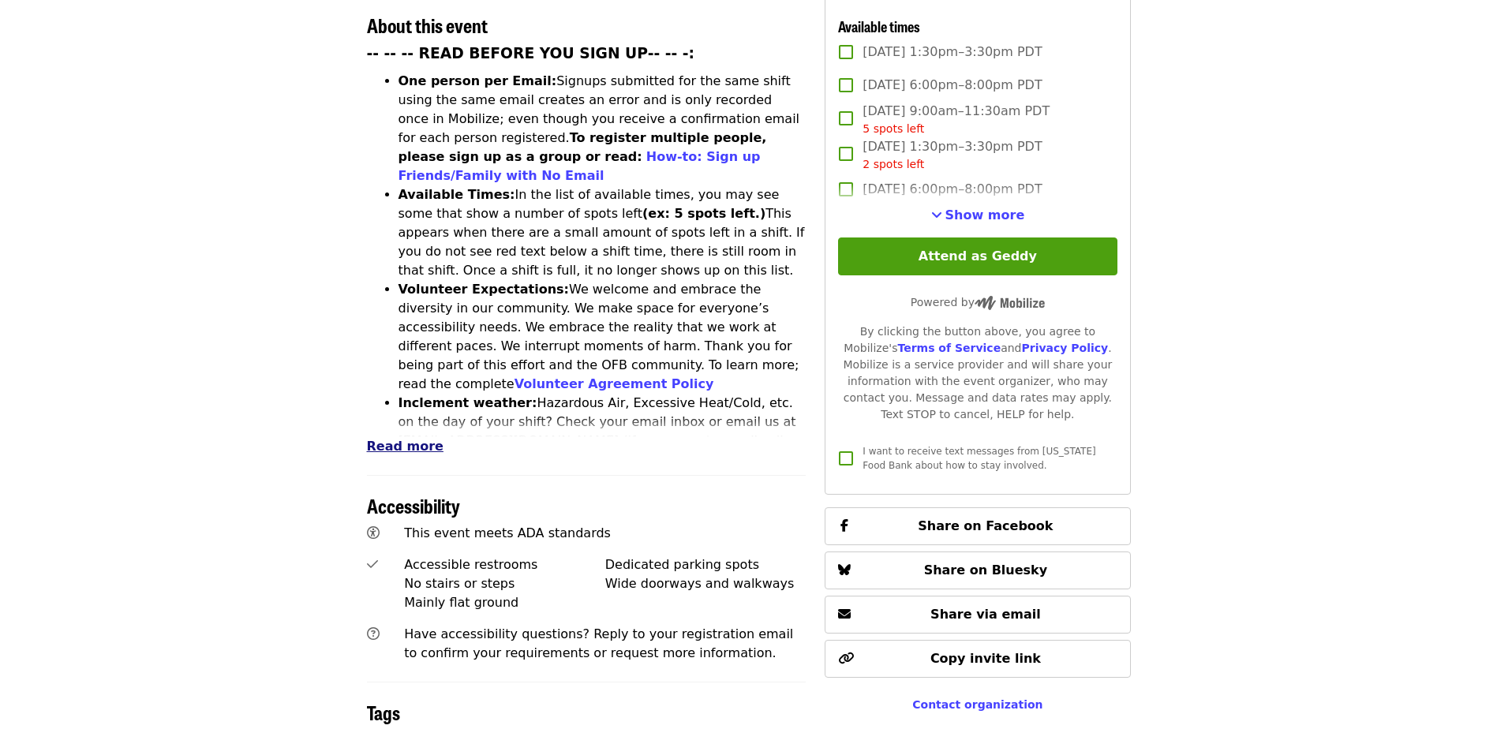
click at [413, 439] on span "Read more" at bounding box center [405, 446] width 77 height 15
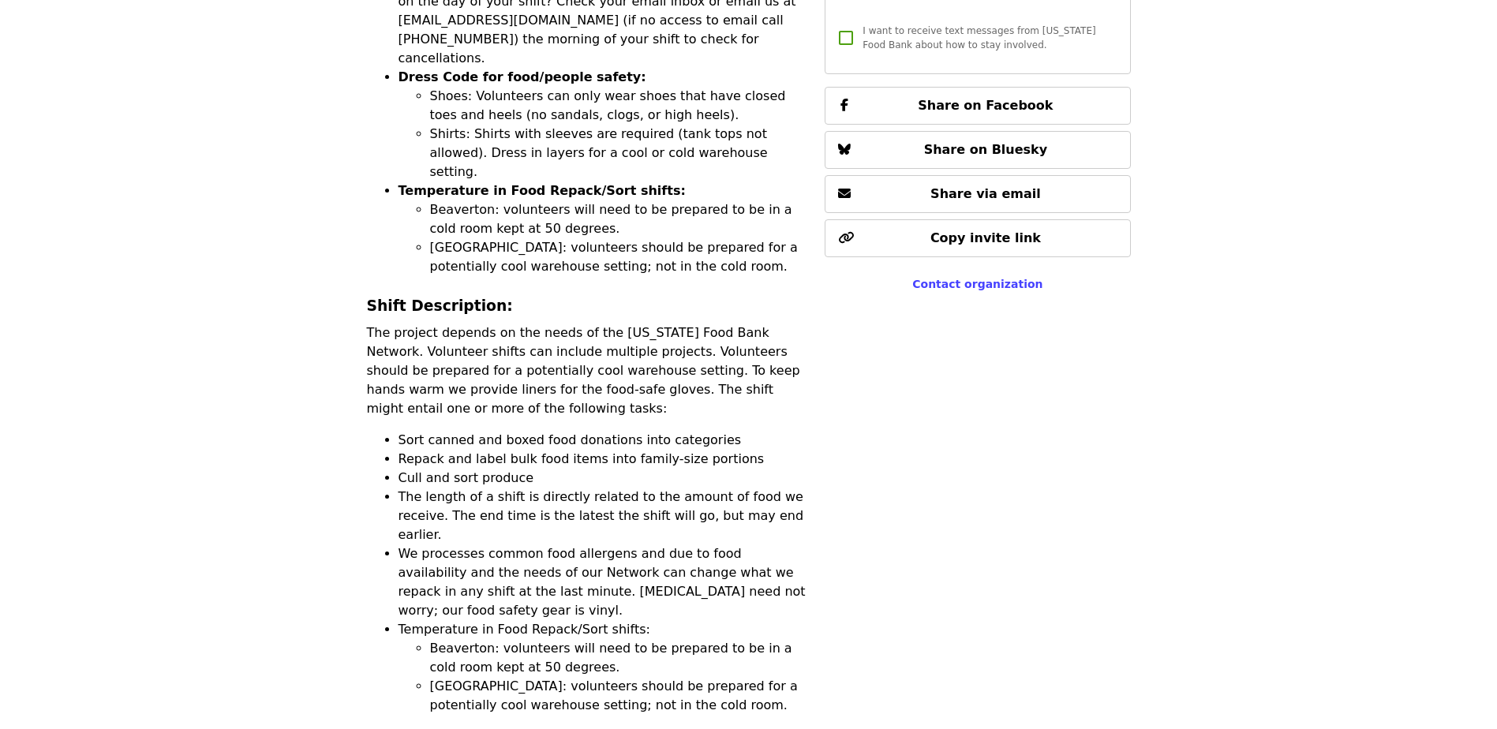
scroll to position [1078, 0]
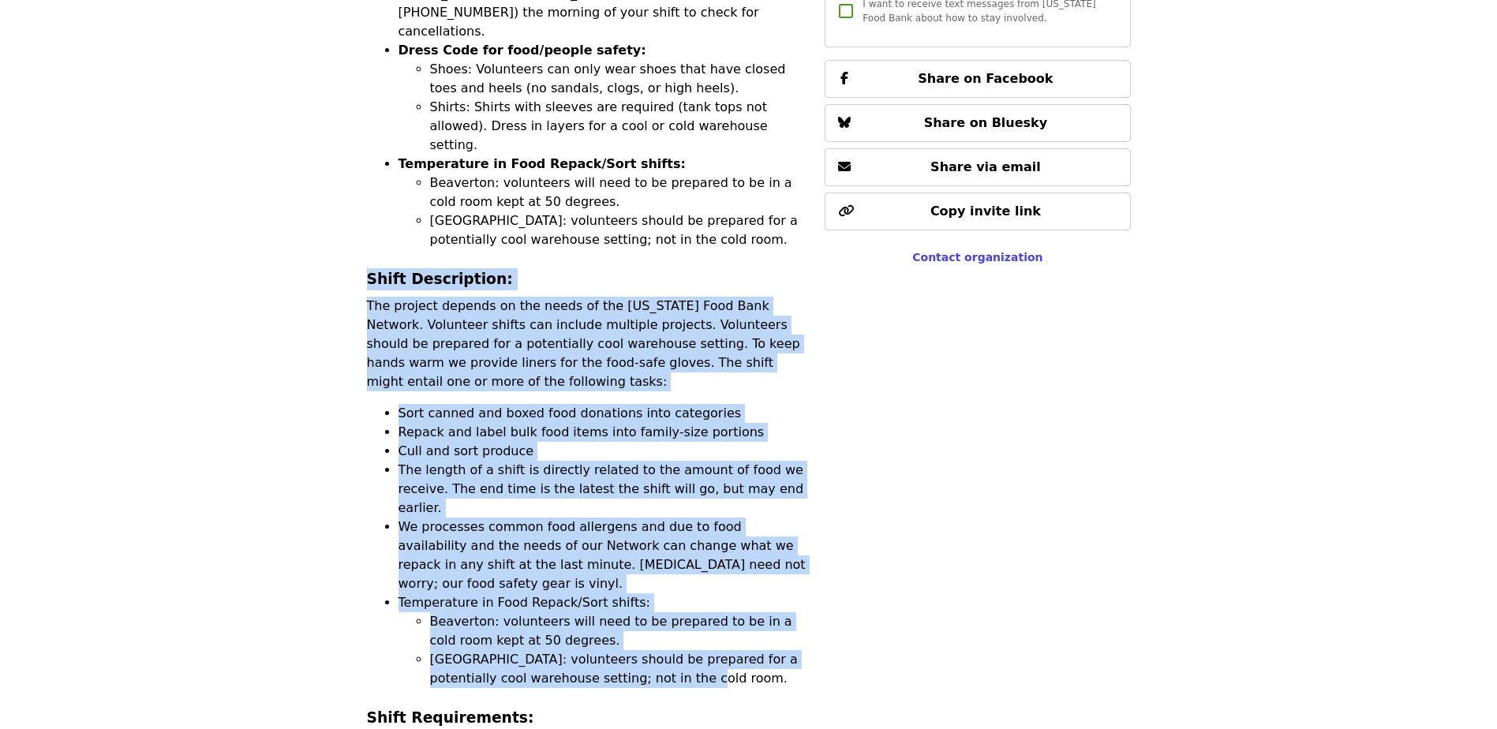
drag, startPoint x: 675, startPoint y: 520, endPoint x: 344, endPoint y: 153, distance: 494.3
copy div "Shift Description: The project depends on the needs of the Oregon Food Bank Net…"
